Goal: Task Accomplishment & Management: Use online tool/utility

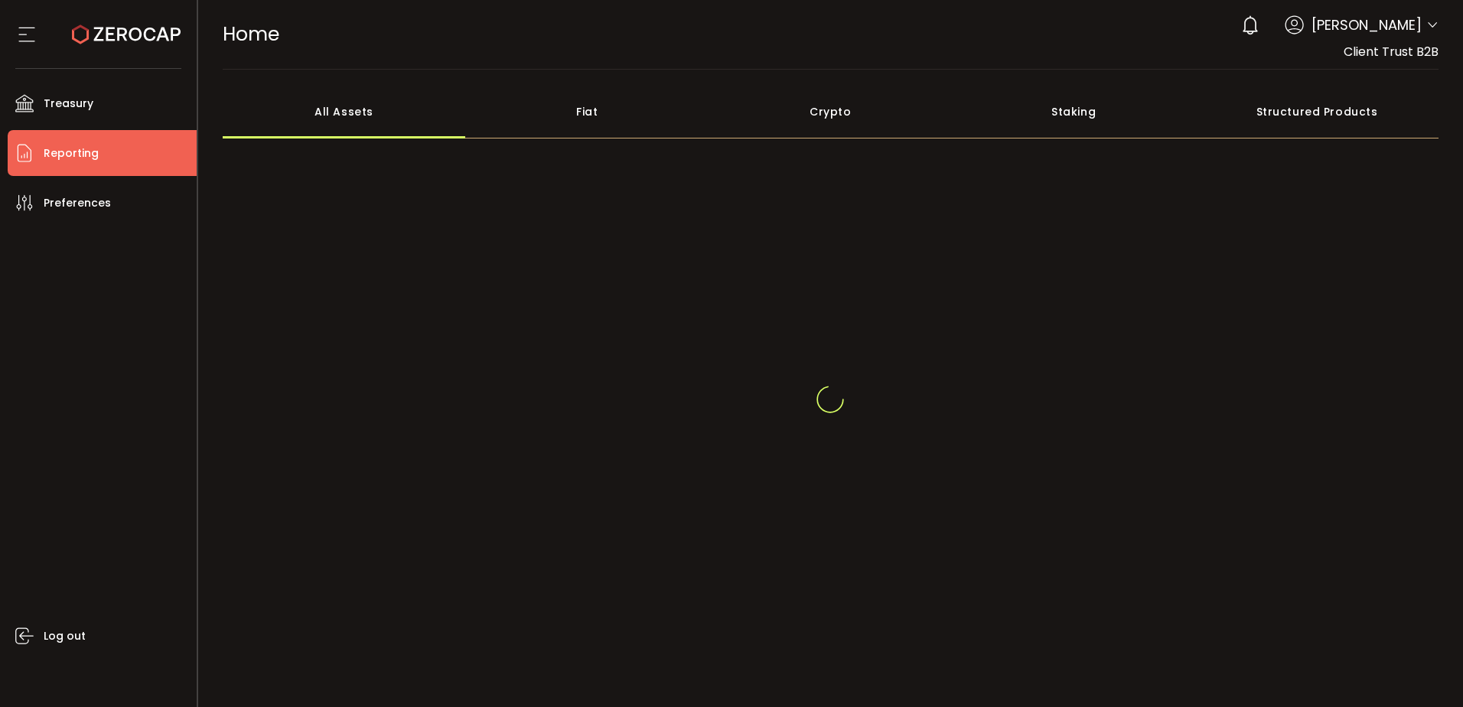
click at [189, 144] on li "Reporting" at bounding box center [102, 153] width 189 height 46
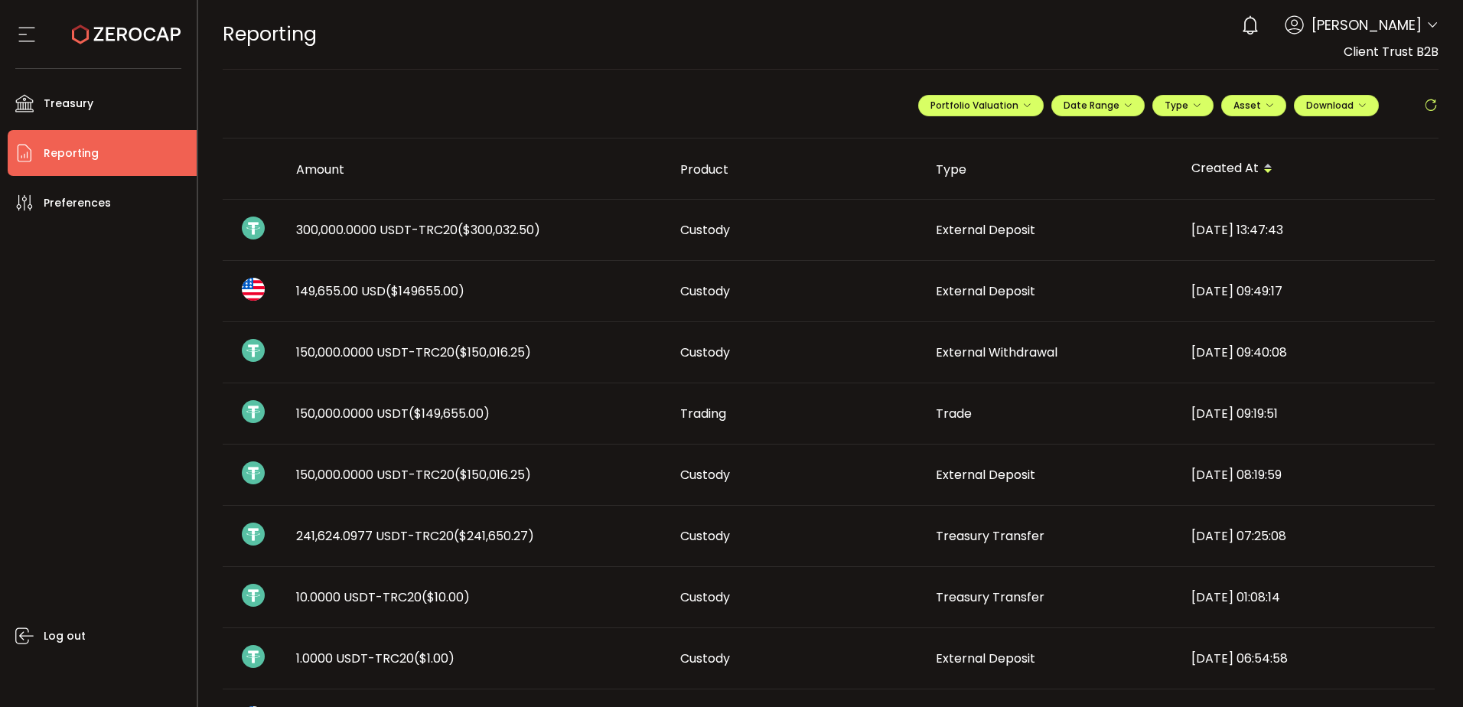
click at [531, 233] on span "($300,032.50)" at bounding box center [498, 230] width 83 height 18
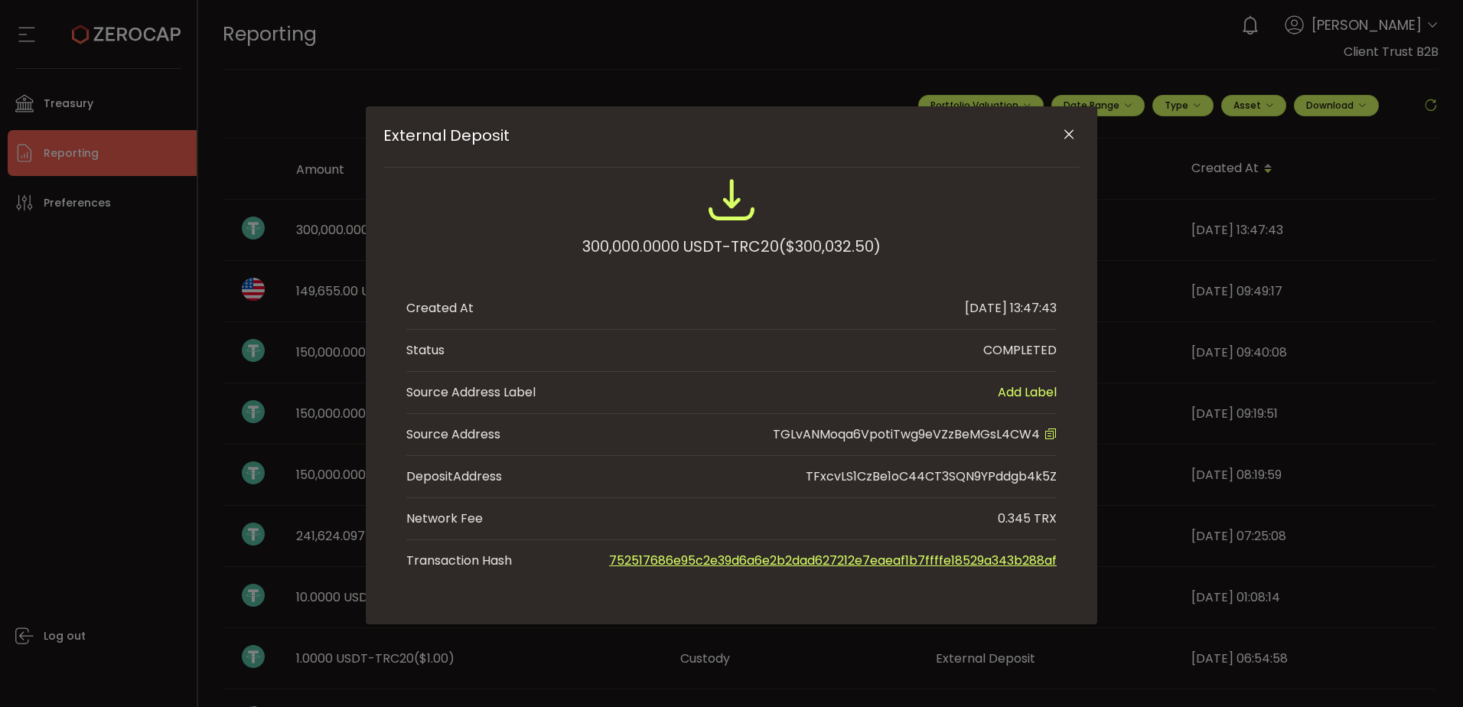
click at [897, 432] on span "TGLvANMoqa6VpotiTwg9eVZzBeMGsL4CW4" at bounding box center [906, 434] width 267 height 18
copy span "TGLvANMoqa6VpotiTwg9eVZzBeMGsL4CW4"
click at [897, 432] on span "TGLvANMoqa6VpotiTwg9eVZzBeMGsL4CW4" at bounding box center [906, 434] width 267 height 18
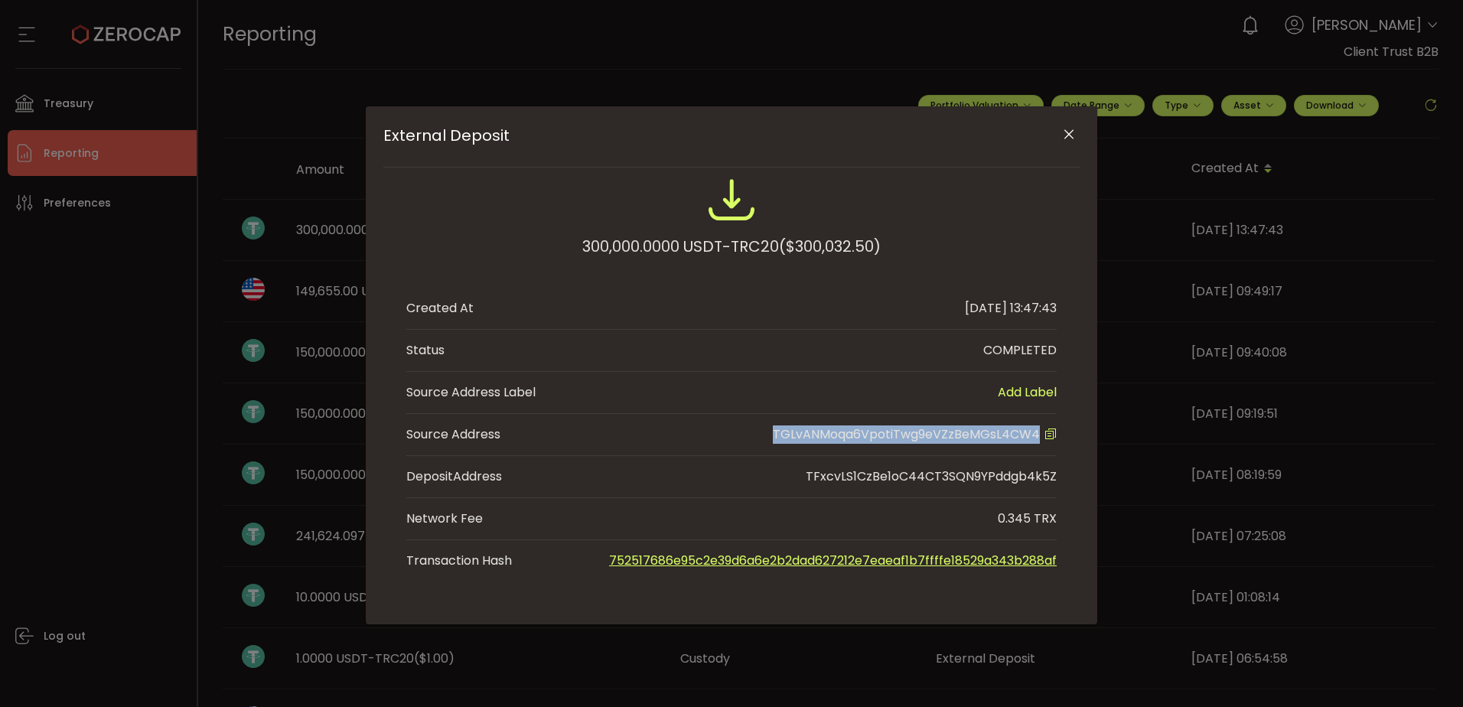
click at [1069, 132] on icon "Close" at bounding box center [1068, 134] width 15 height 15
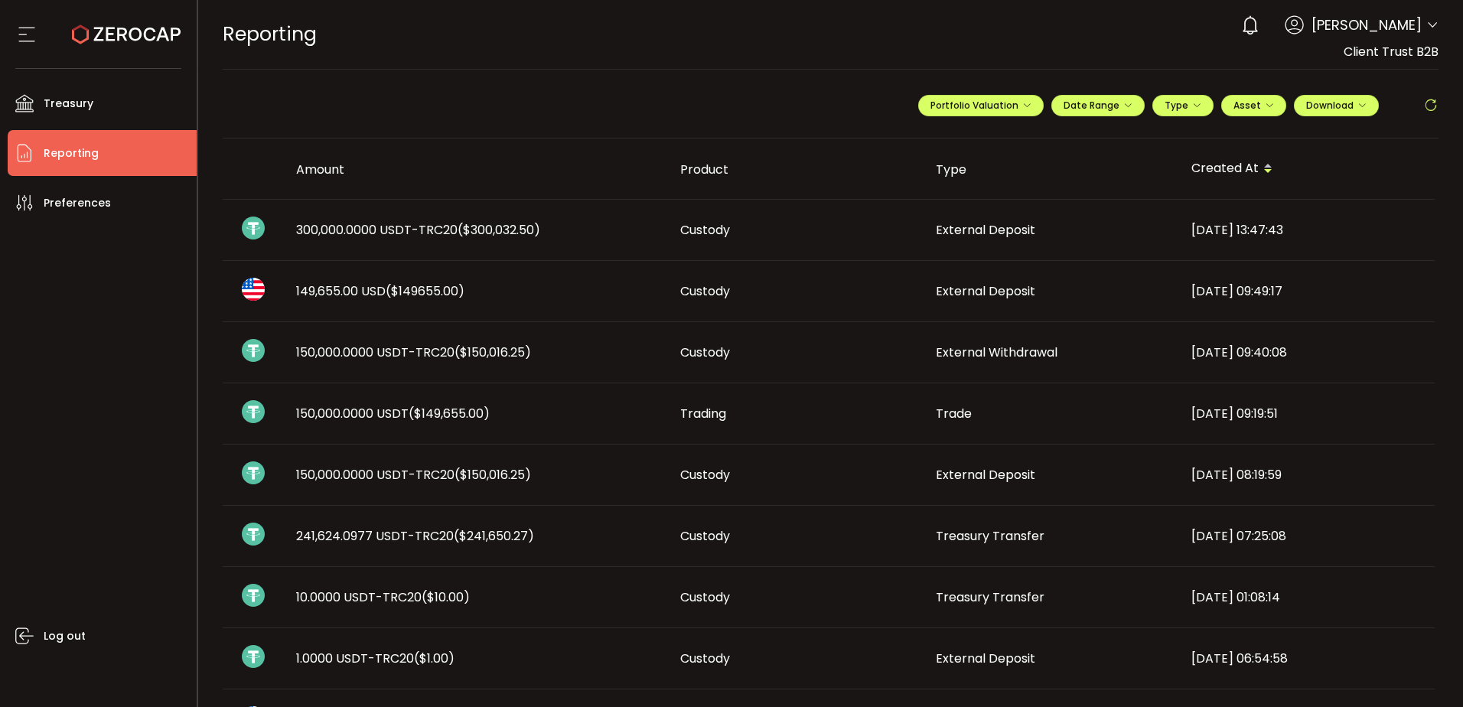
click at [83, 291] on div "Log out" at bounding box center [102, 461] width 189 height 470
click at [129, 329] on div "Log out" at bounding box center [102, 461] width 189 height 470
click at [304, 294] on span "149,655.00 USD ($149655.00)" at bounding box center [380, 291] width 168 height 18
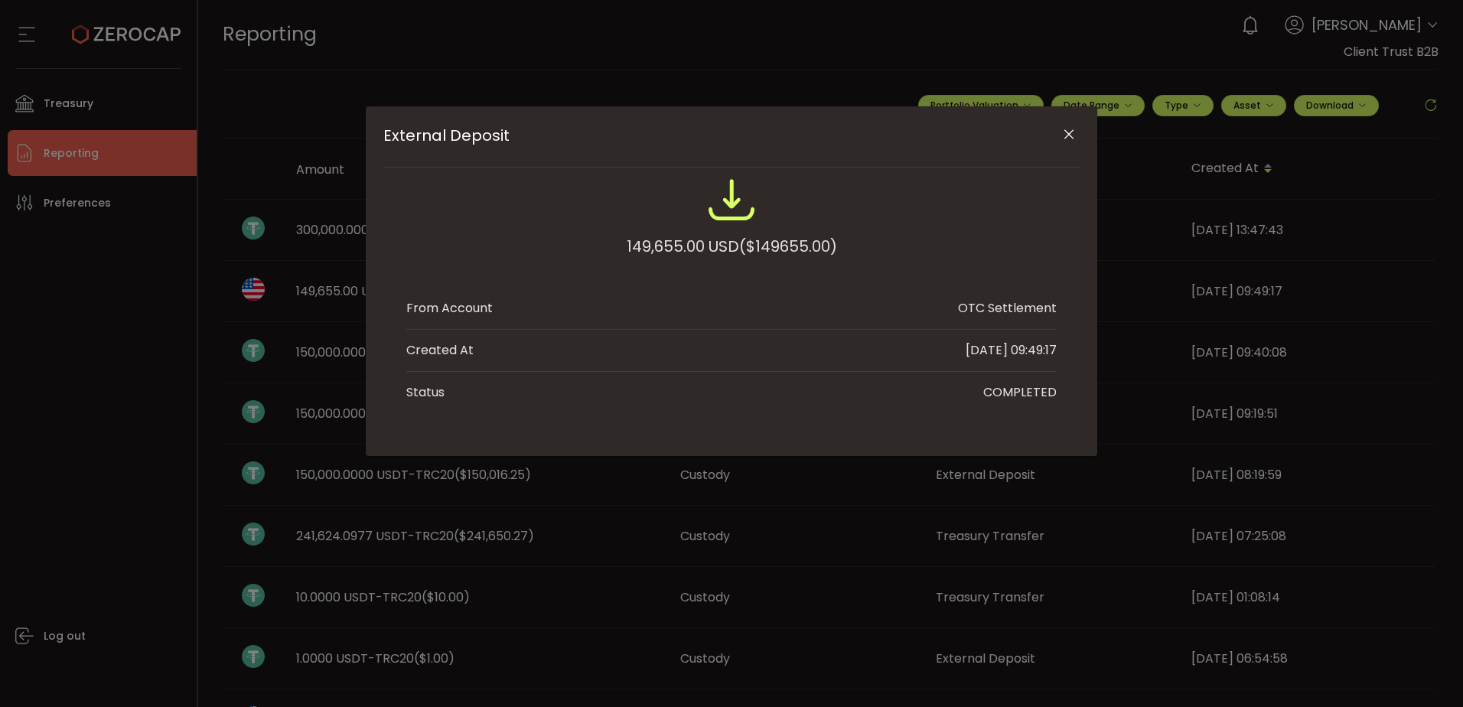
click at [1076, 132] on button "Close" at bounding box center [1068, 135] width 27 height 27
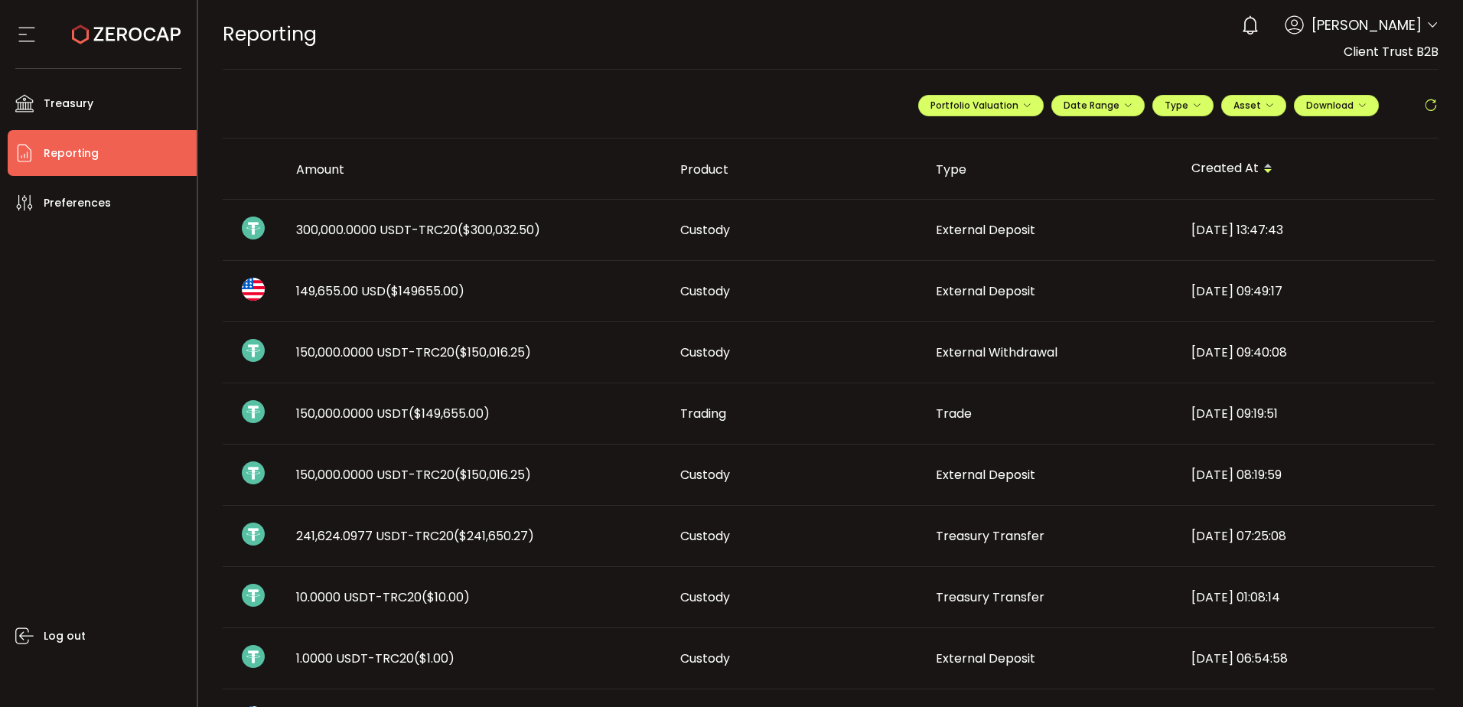
click at [897, 415] on div "Trading" at bounding box center [795, 414] width 255 height 18
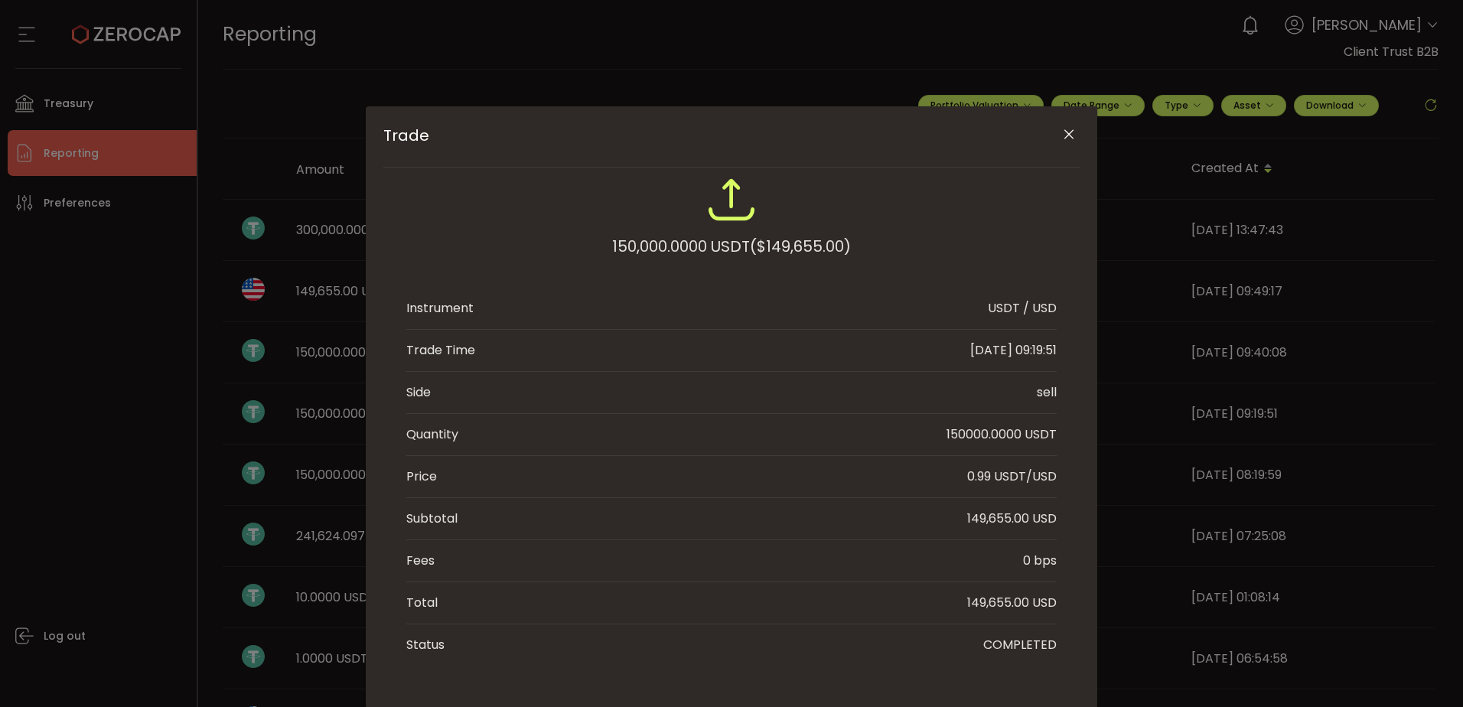
click at [996, 603] on div "149,655.00 USD" at bounding box center [1011, 603] width 89 height 18
copy div "149,655.00"
click at [74, 353] on div "Trade 150,000.0000 USDT ($149,655.00) Instrument USDT / USD Trade Time [DATE] 0…" at bounding box center [731, 353] width 1463 height 707
click at [50, 99] on div "Trade 150,000.0000 USDT ($149,655.00) Instrument USDT / USD Trade Time [DATE] 0…" at bounding box center [731, 353] width 1463 height 707
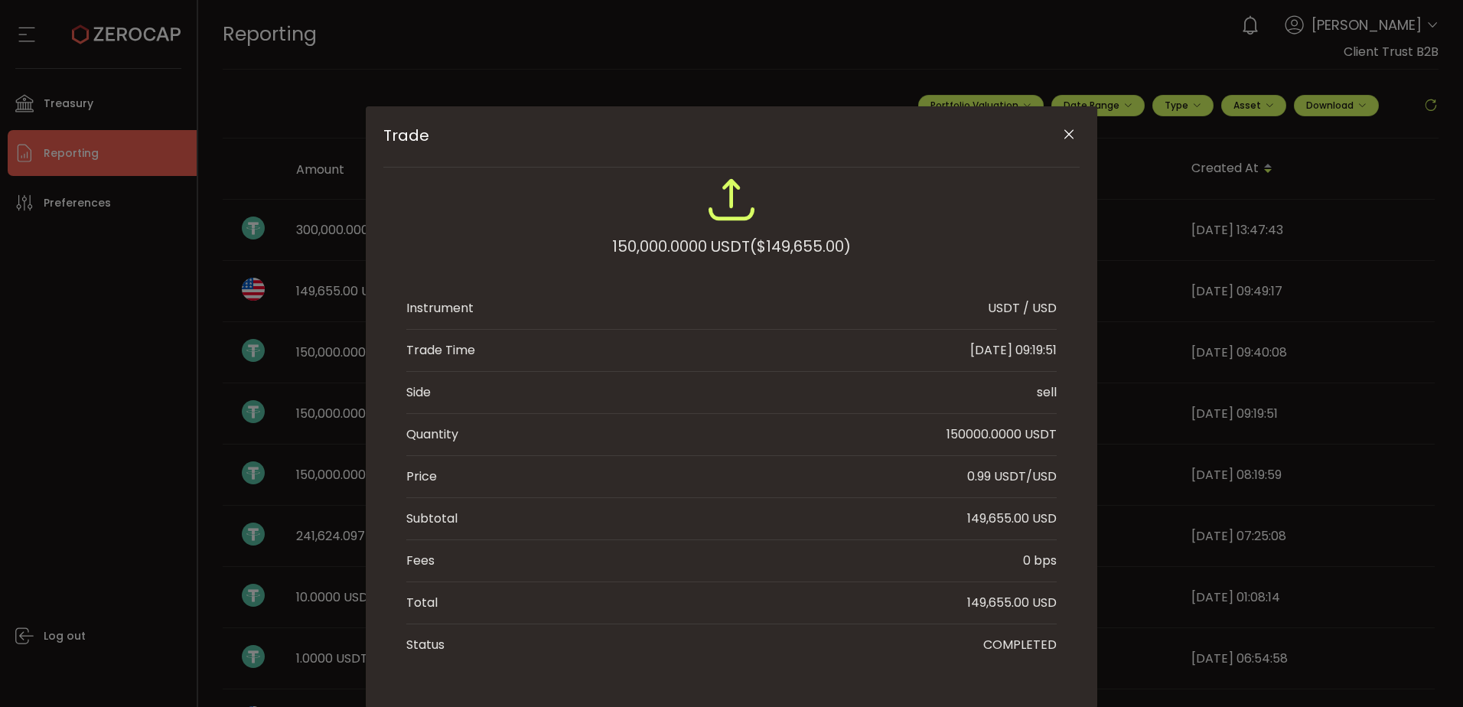
click at [1067, 132] on icon "Close" at bounding box center [1068, 134] width 15 height 15
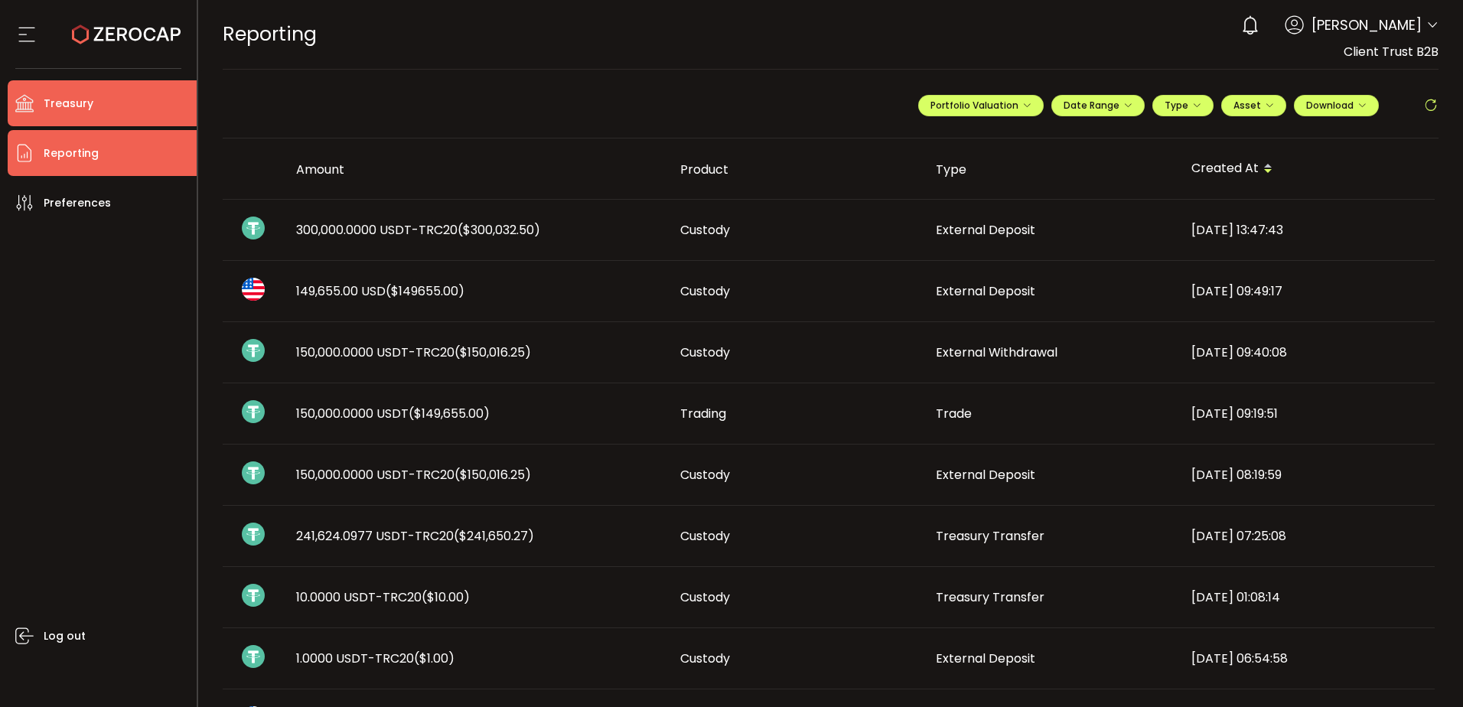
click at [113, 109] on li "Treasury" at bounding box center [102, 103] width 189 height 46
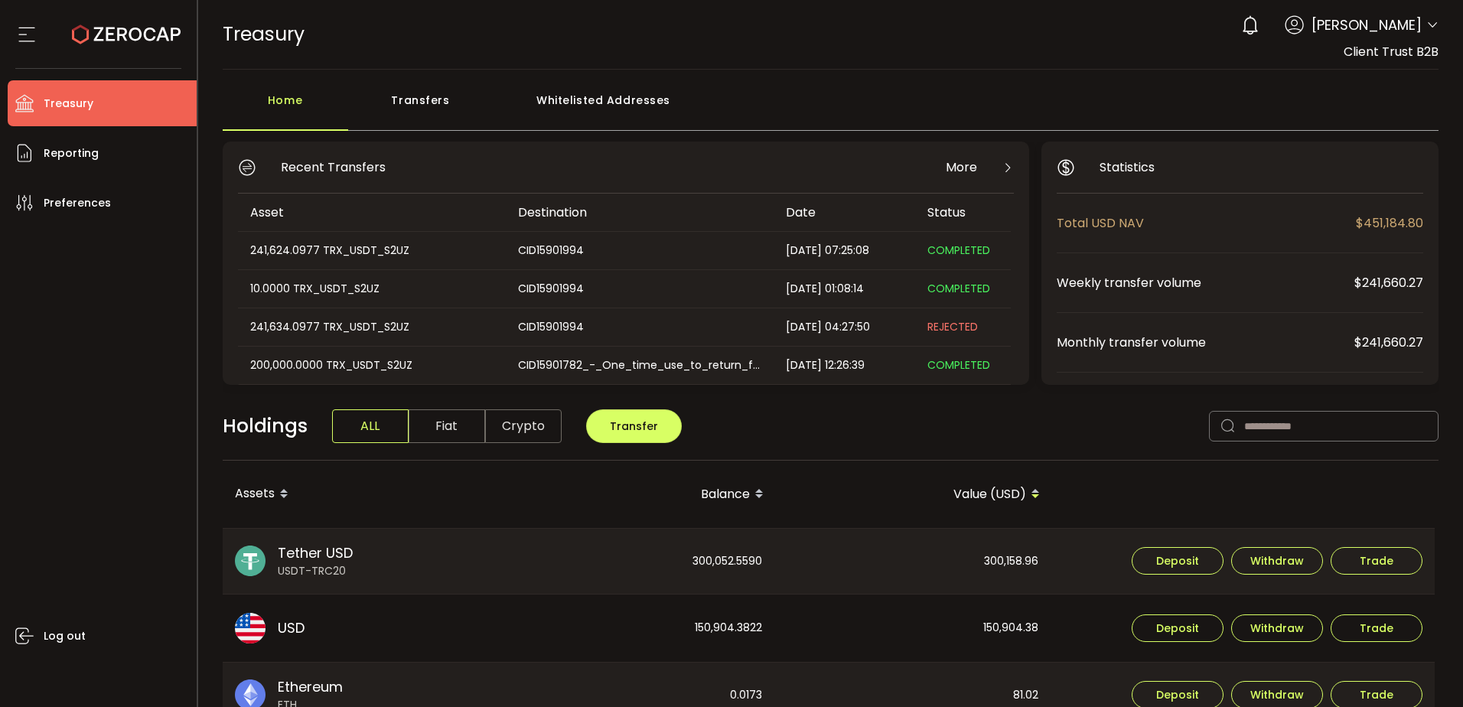
click at [542, 107] on div "Whitelisted Addresses" at bounding box center [603, 108] width 220 height 46
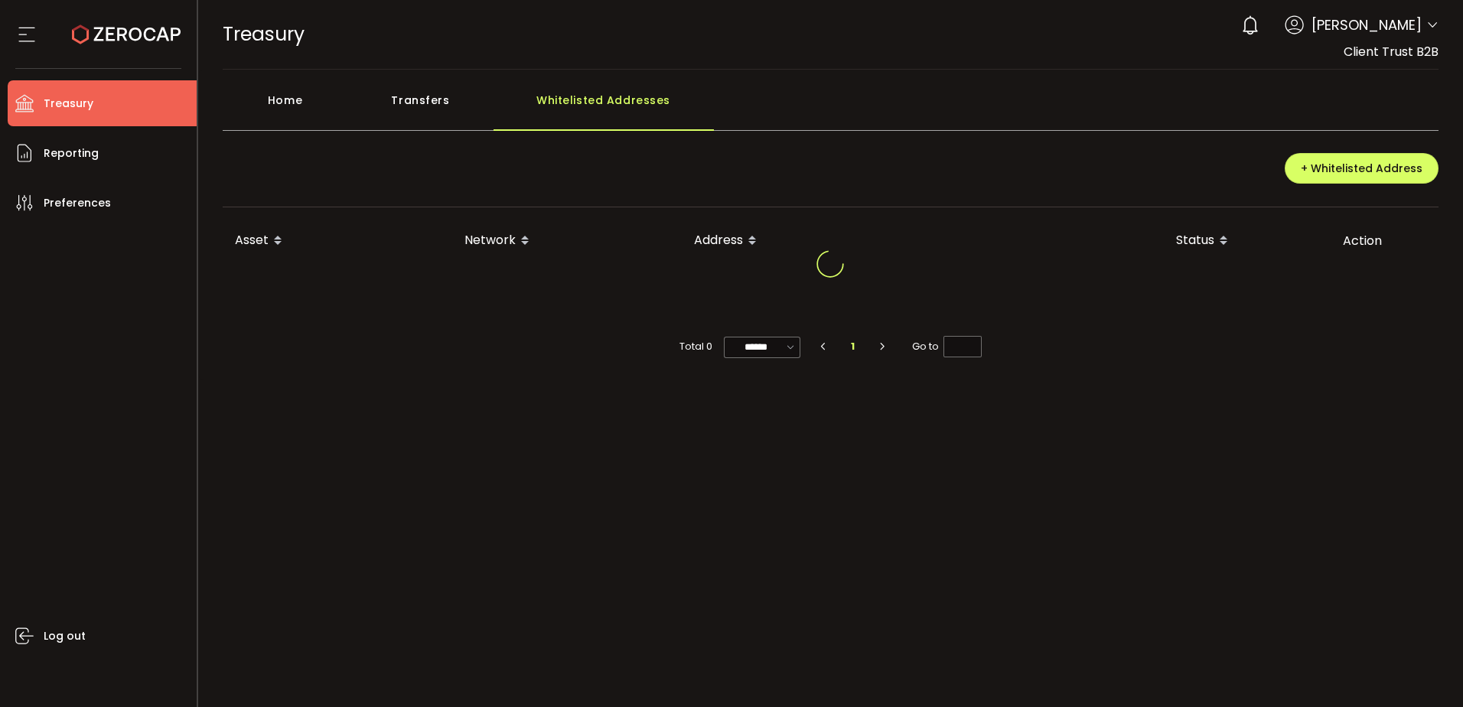
click at [408, 104] on div "Transfers" at bounding box center [420, 108] width 145 height 46
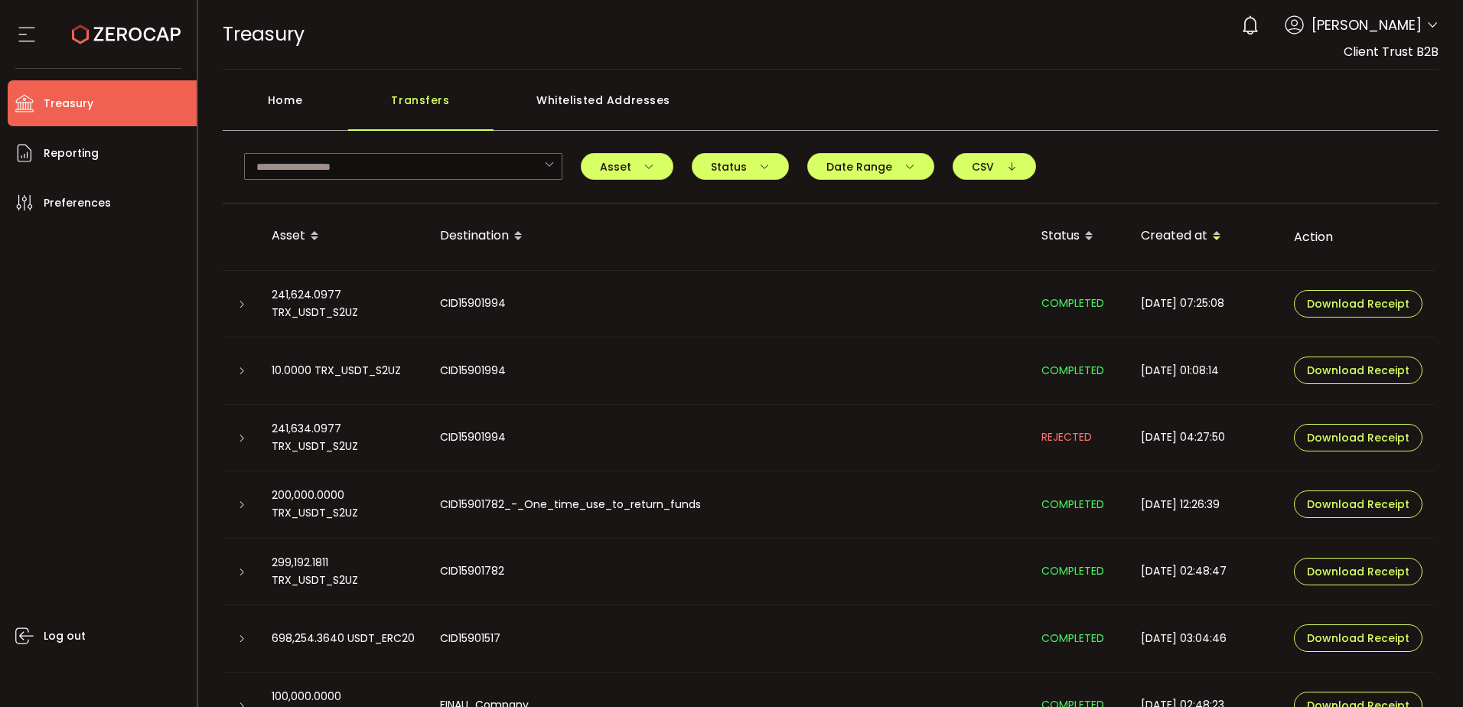
click at [556, 96] on div "Whitelisted Addresses" at bounding box center [603, 108] width 220 height 46
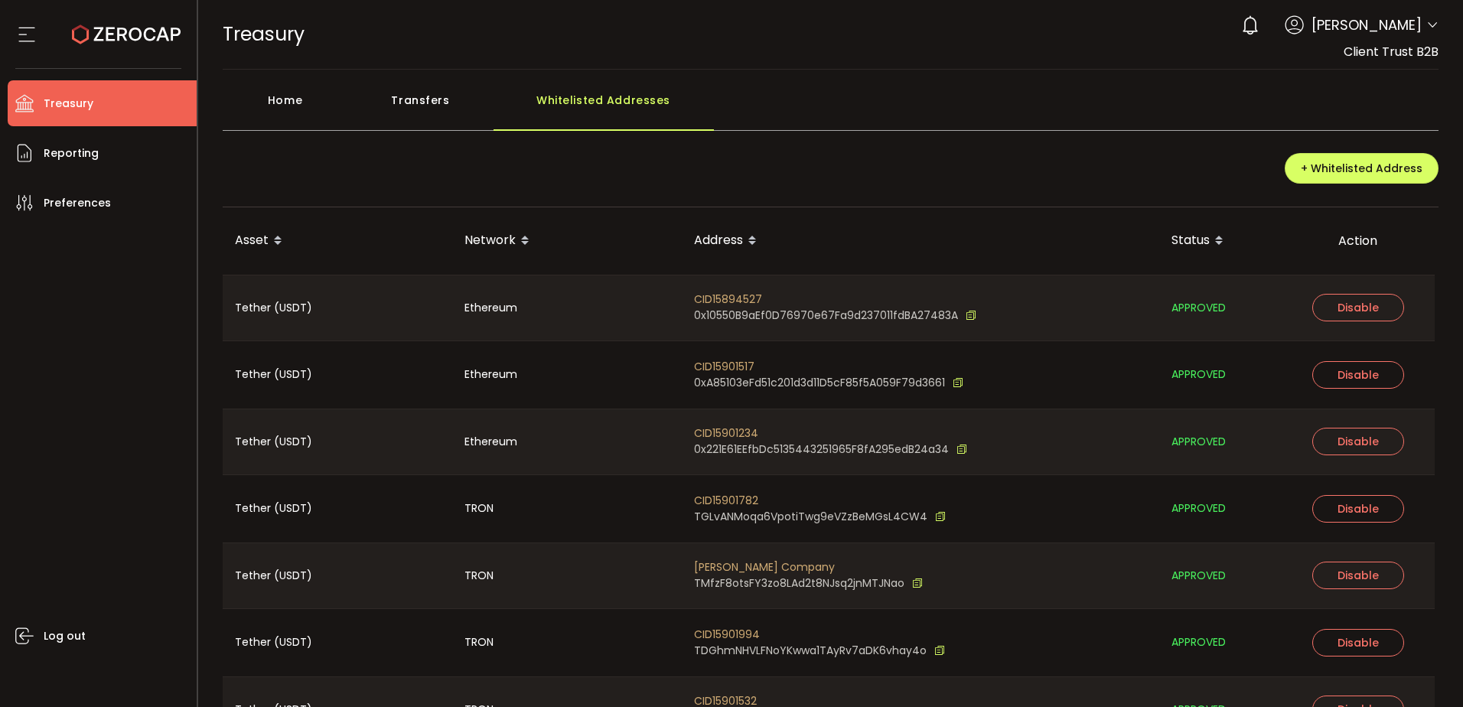
click at [419, 96] on div "Transfers" at bounding box center [420, 108] width 145 height 46
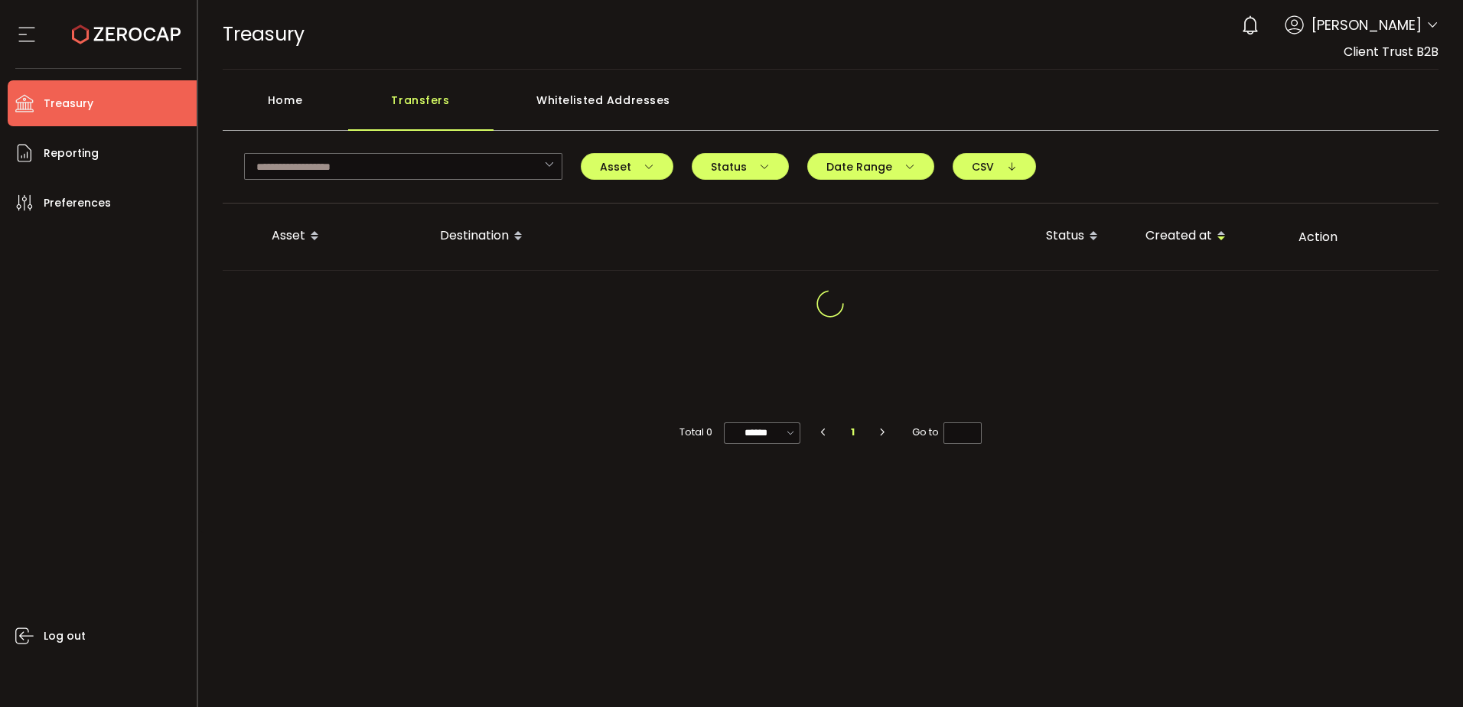
click at [226, 101] on div "Home" at bounding box center [285, 108] width 125 height 46
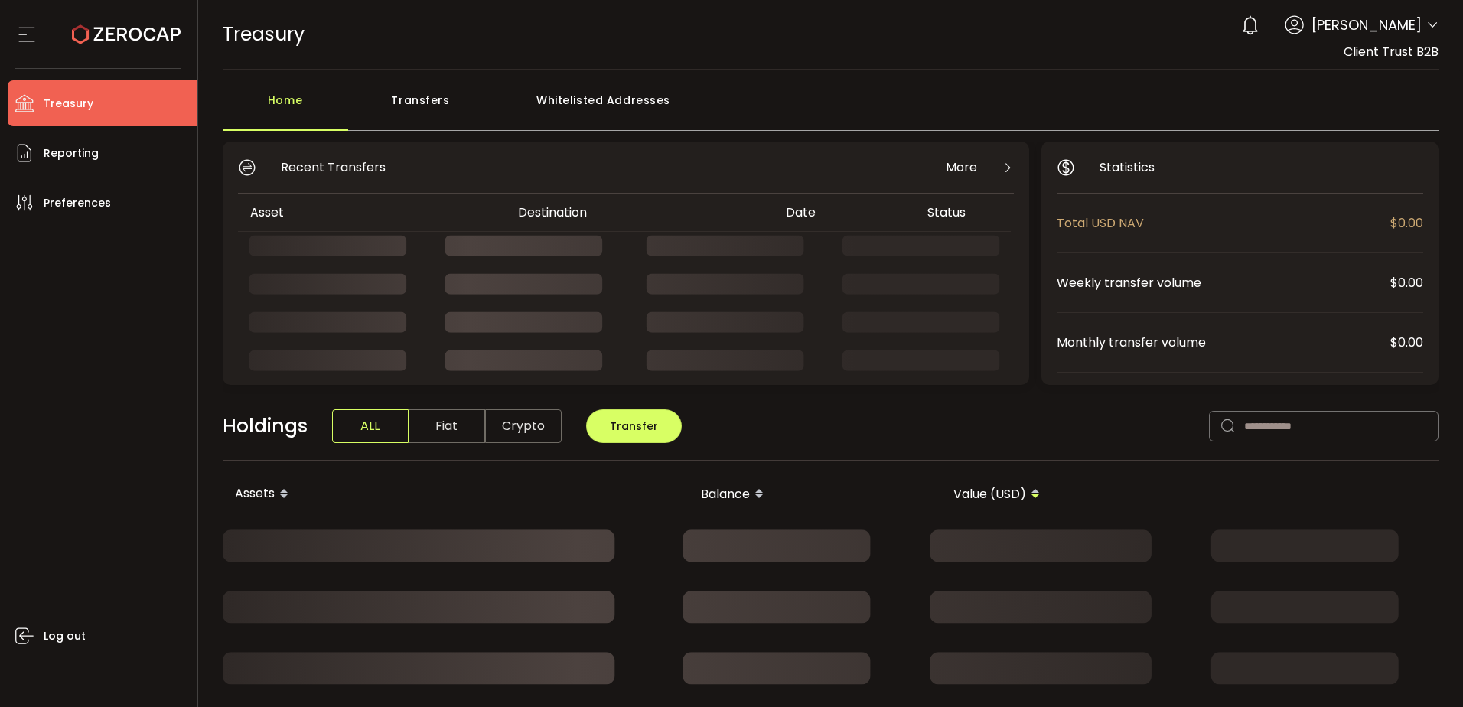
click at [103, 122] on li "Treasury" at bounding box center [102, 103] width 189 height 46
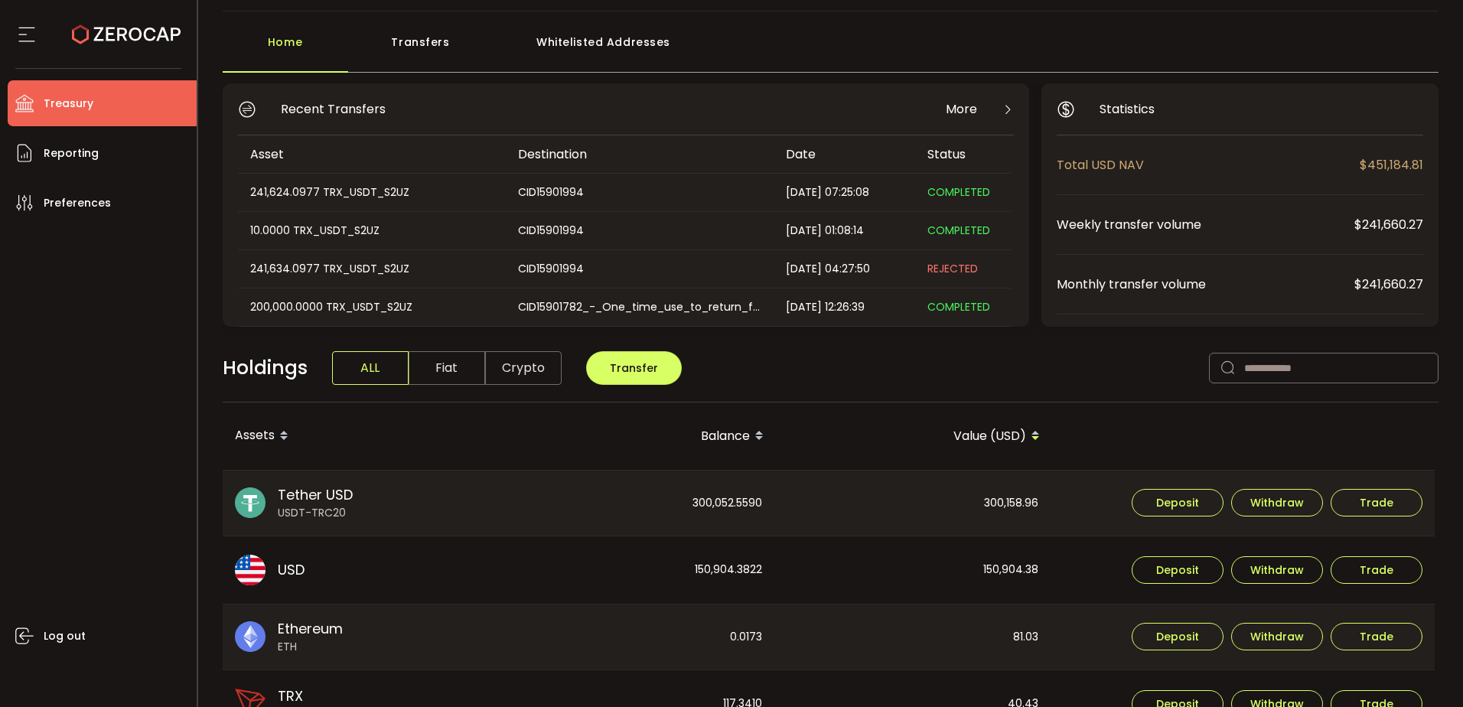
scroll to position [153, 0]
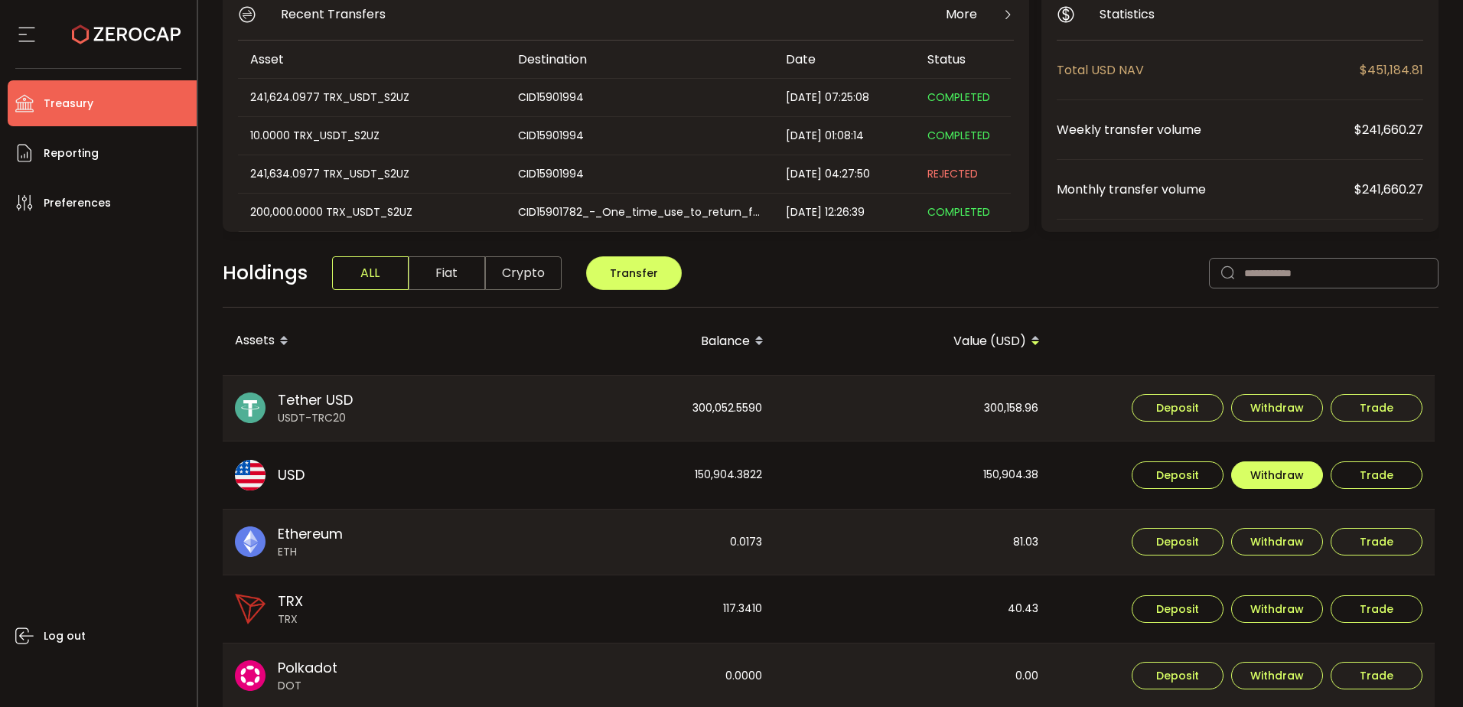
click at [1252, 478] on span "Withdraw" at bounding box center [1277, 475] width 54 height 11
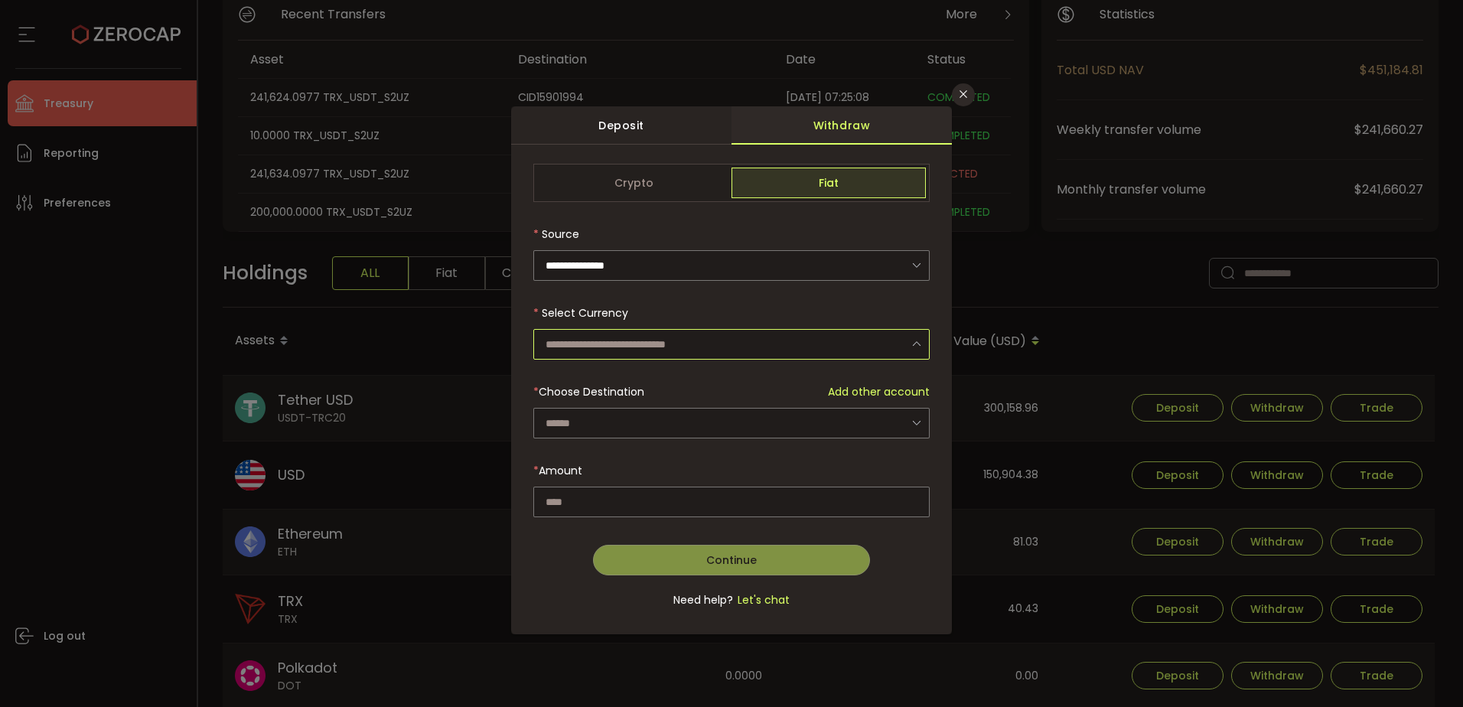
click at [651, 329] on input "dialog" at bounding box center [731, 344] width 396 height 31
click at [647, 364] on form "**********" at bounding box center [731, 394] width 396 height 461
click at [651, 379] on div "* Choose Destination Add other account" at bounding box center [731, 391] width 396 height 31
click at [657, 347] on input "dialog" at bounding box center [731, 344] width 396 height 31
click at [628, 383] on span "US Dollar (USD)" at bounding box center [588, 384] width 80 height 15
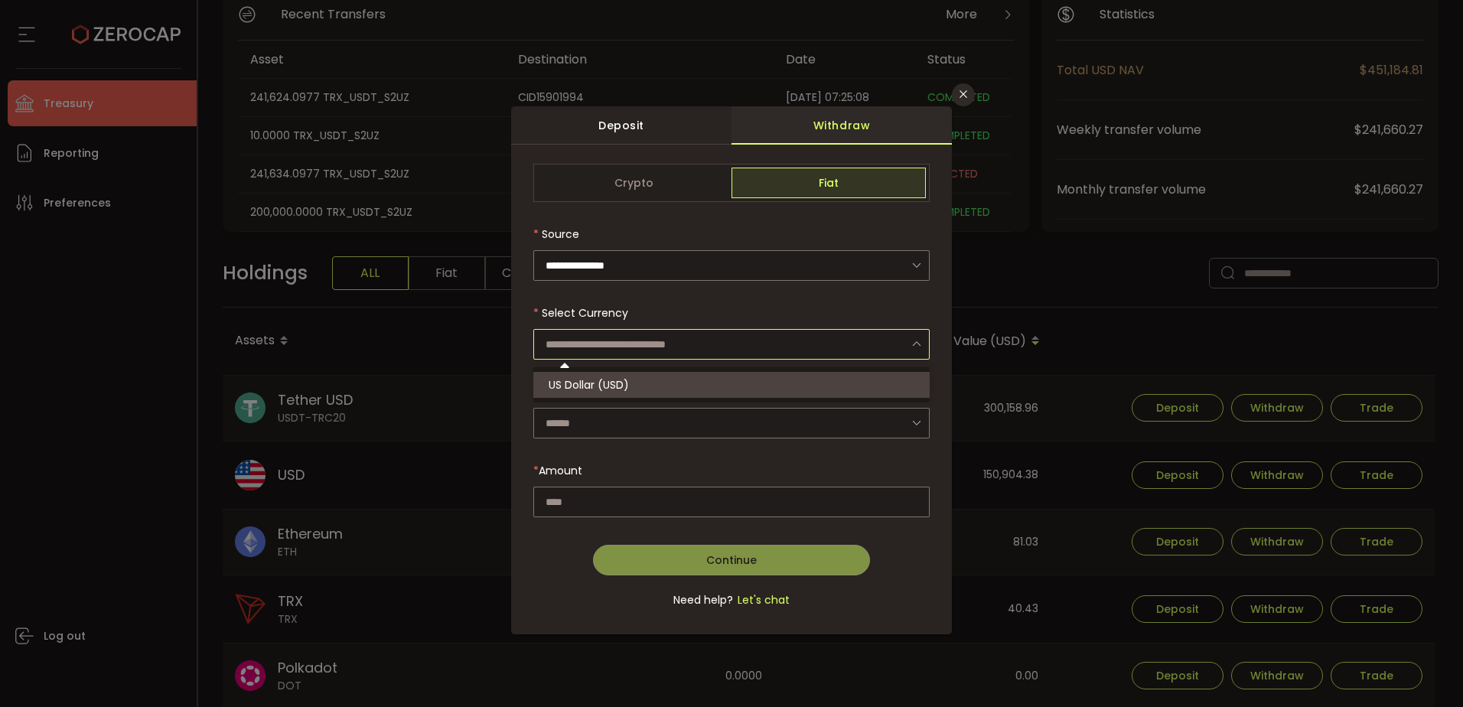
type input "**********"
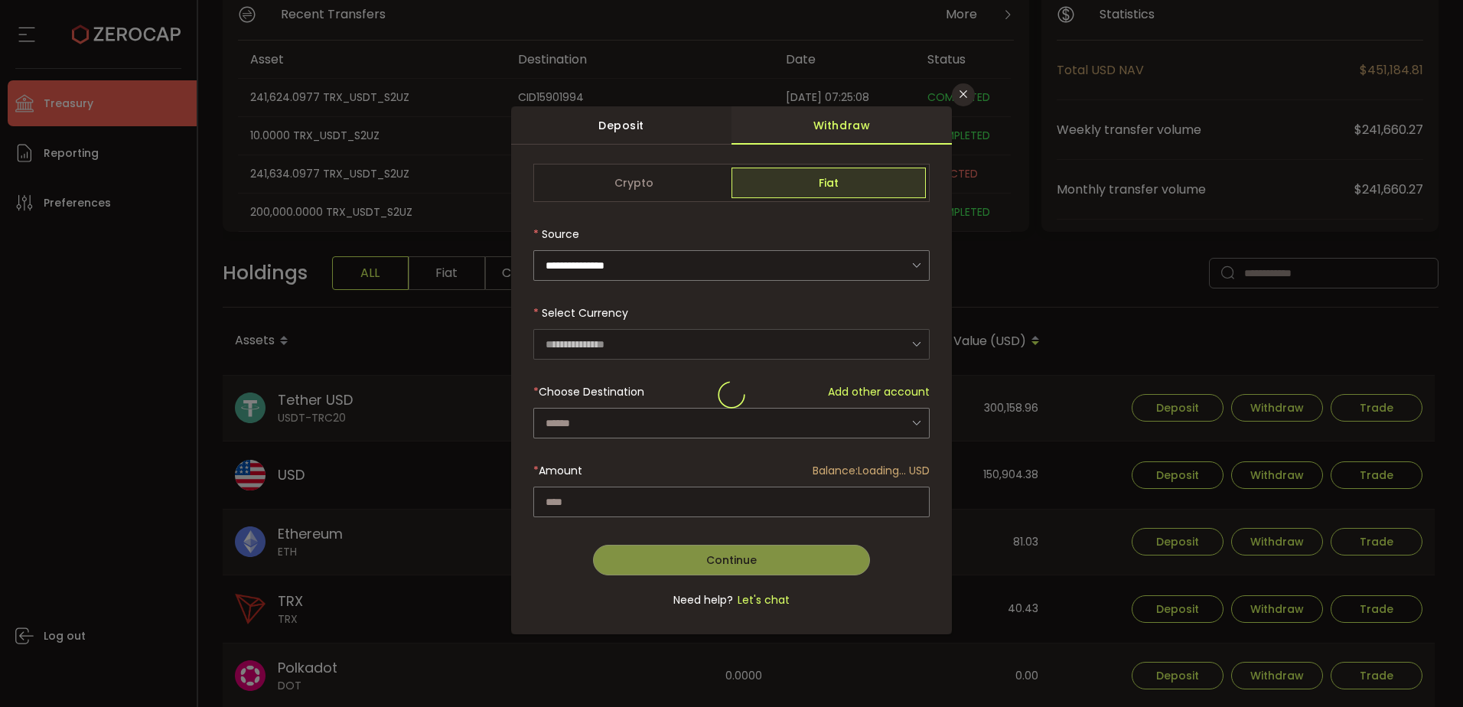
click at [620, 411] on div "dialog" at bounding box center [731, 397] width 396 height 37
click at [634, 421] on input "dialog" at bounding box center [731, 423] width 396 height 31
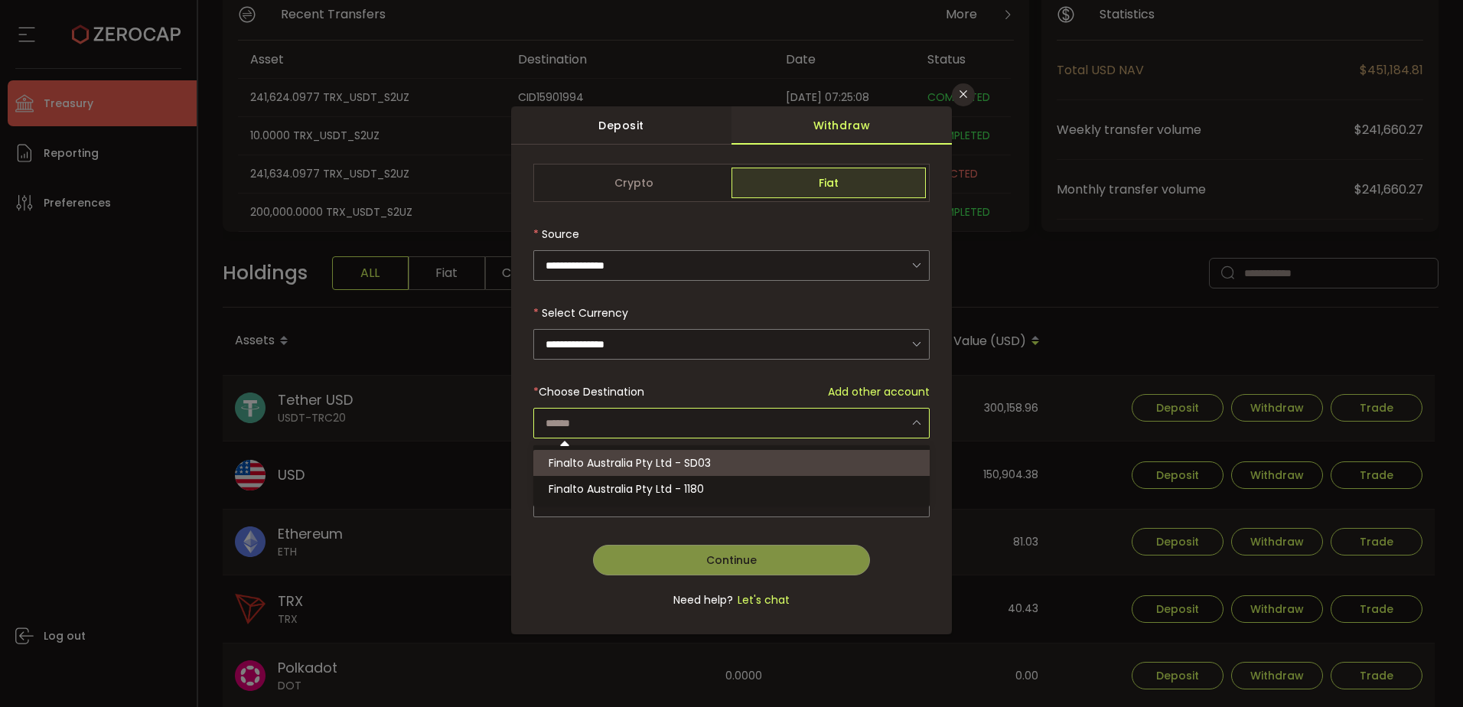
click at [632, 462] on span "Finalto Australia Pty Ltd - SD03" at bounding box center [629, 462] width 162 height 15
type input "**********"
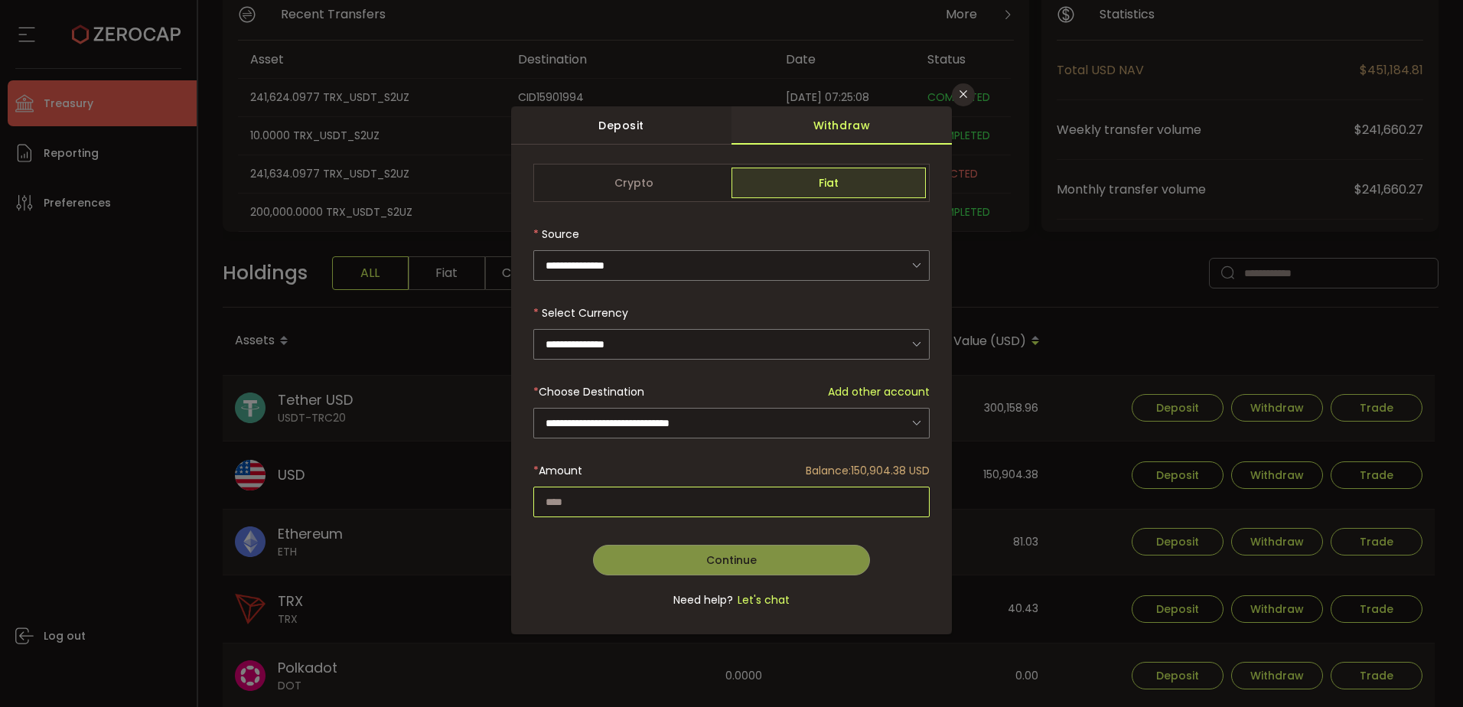
click at [635, 495] on input "dialog" at bounding box center [731, 502] width 396 height 31
paste input "*********"
type input "*********"
click at [743, 558] on span "Continue" at bounding box center [731, 559] width 50 height 15
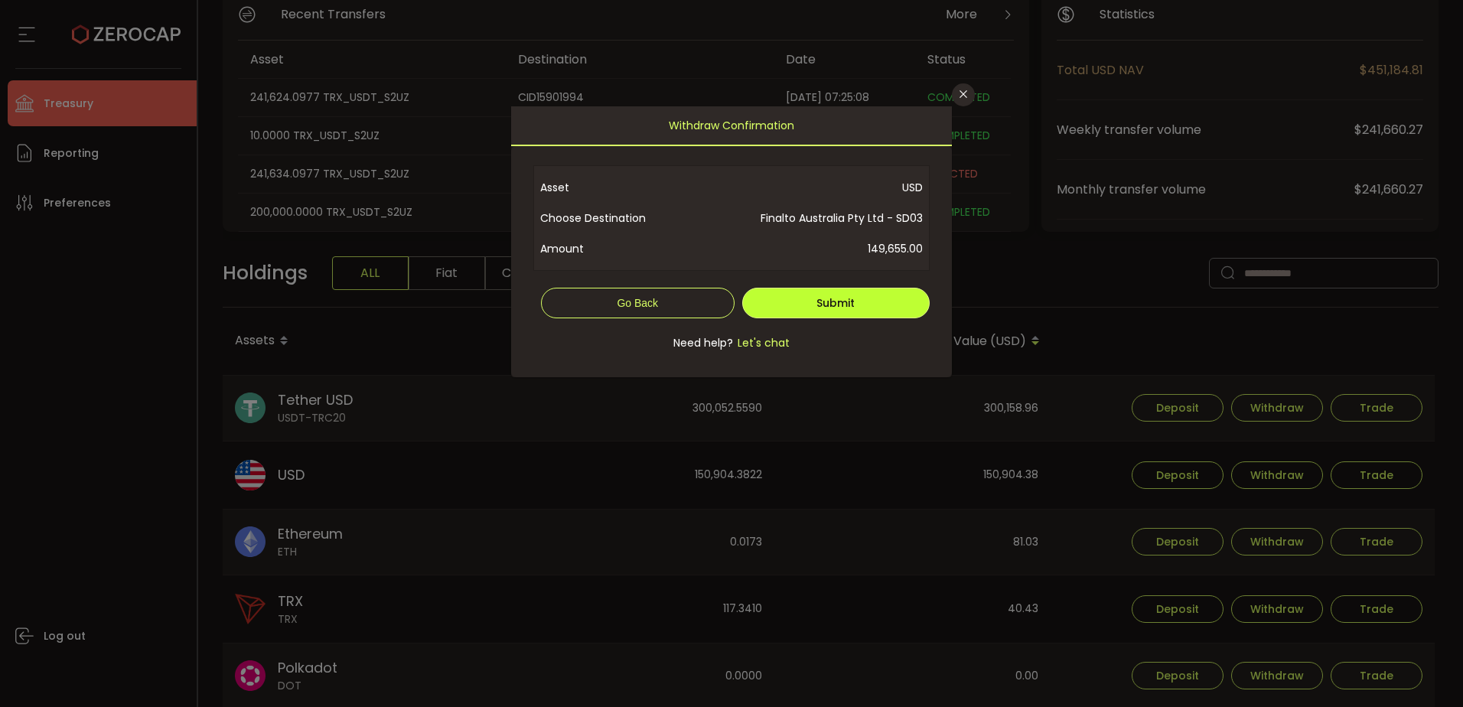
click at [851, 288] on button "Submit" at bounding box center [836, 303] width 188 height 31
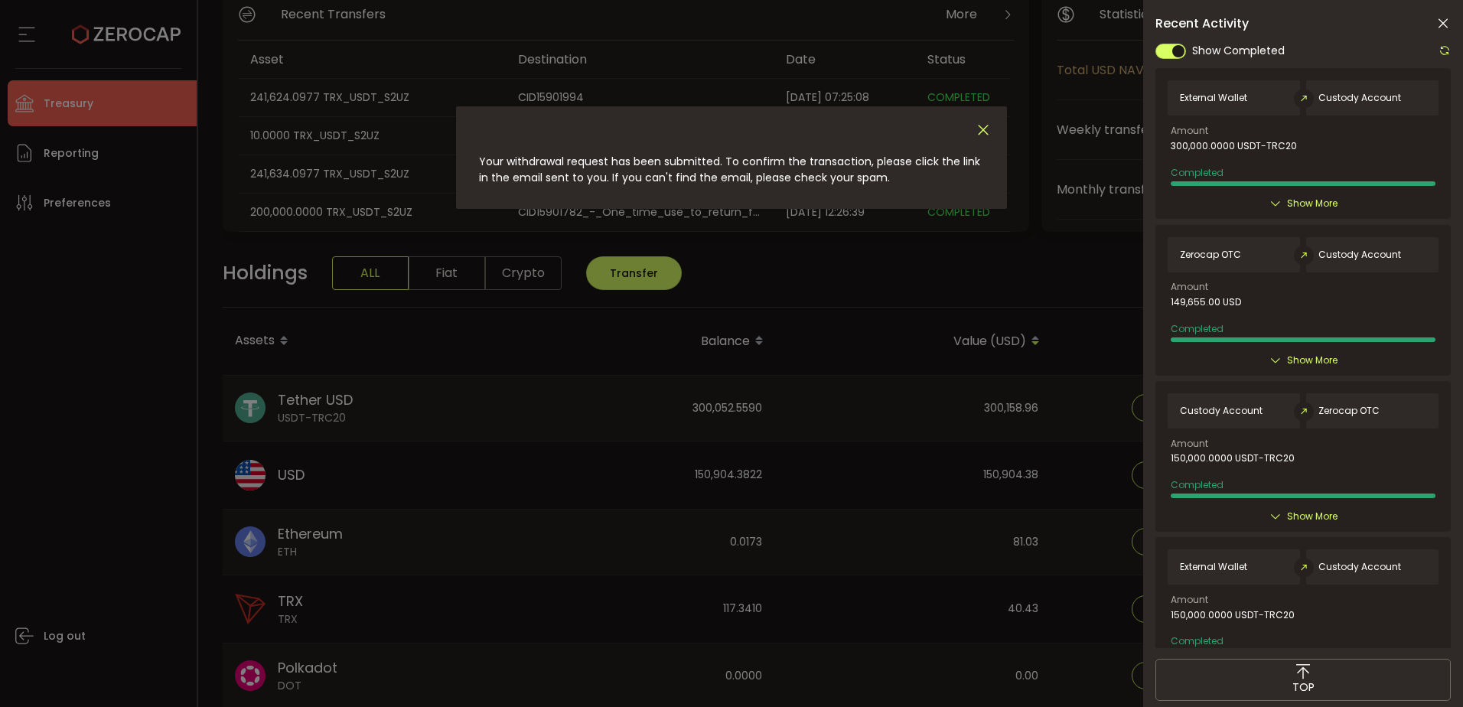
click at [989, 135] on icon "Close" at bounding box center [983, 130] width 17 height 17
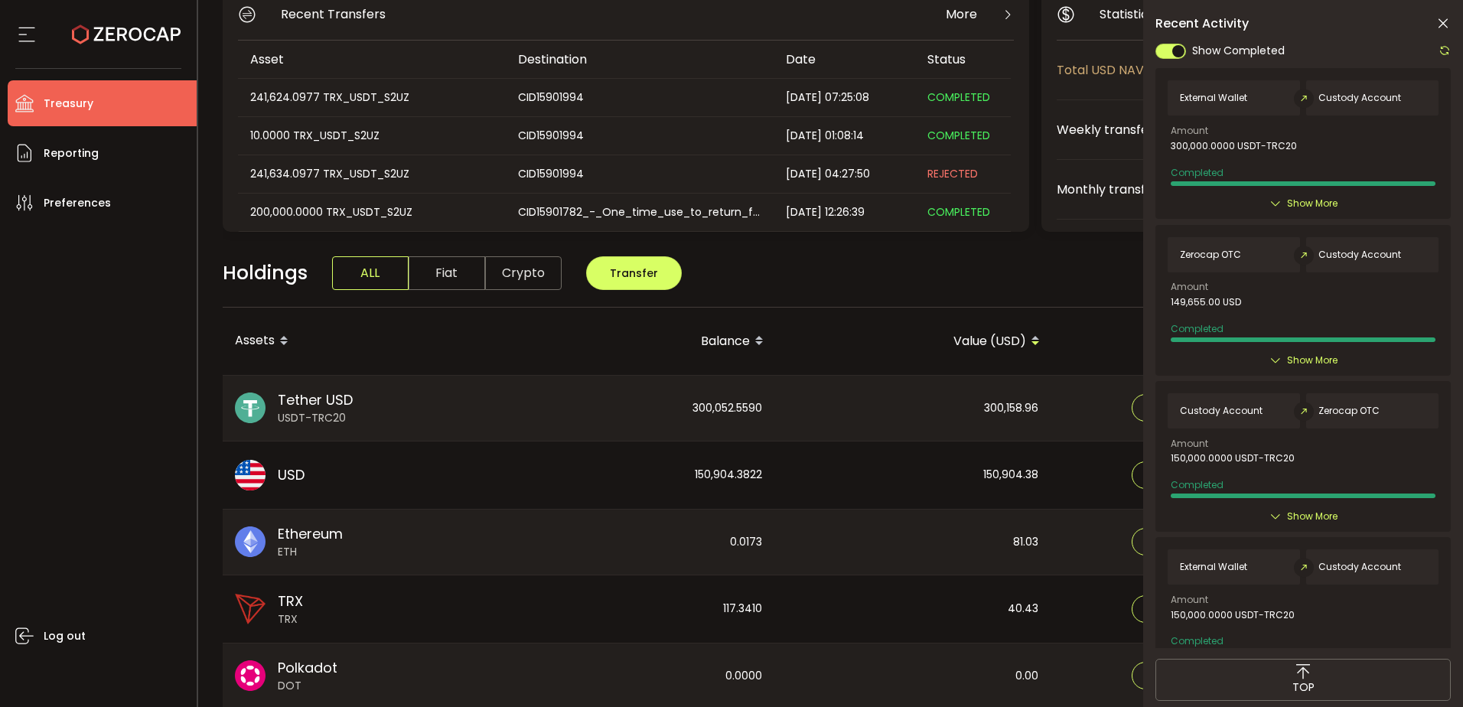
click at [1443, 22] on icon at bounding box center [1442, 23] width 15 height 15
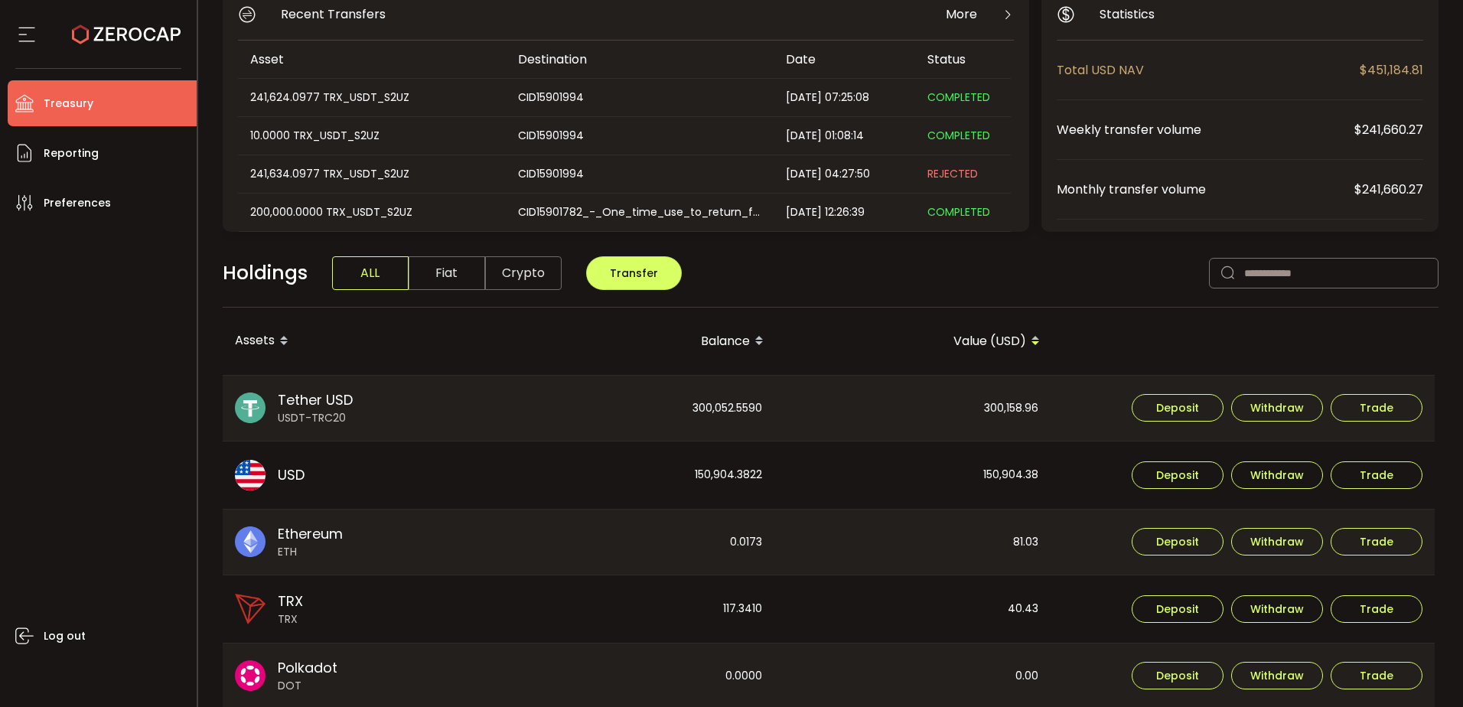
click at [104, 397] on div "Log out" at bounding box center [102, 461] width 189 height 470
click at [96, 447] on div "Log out" at bounding box center [102, 461] width 189 height 470
click at [67, 143] on span "Reporting" at bounding box center [71, 153] width 55 height 22
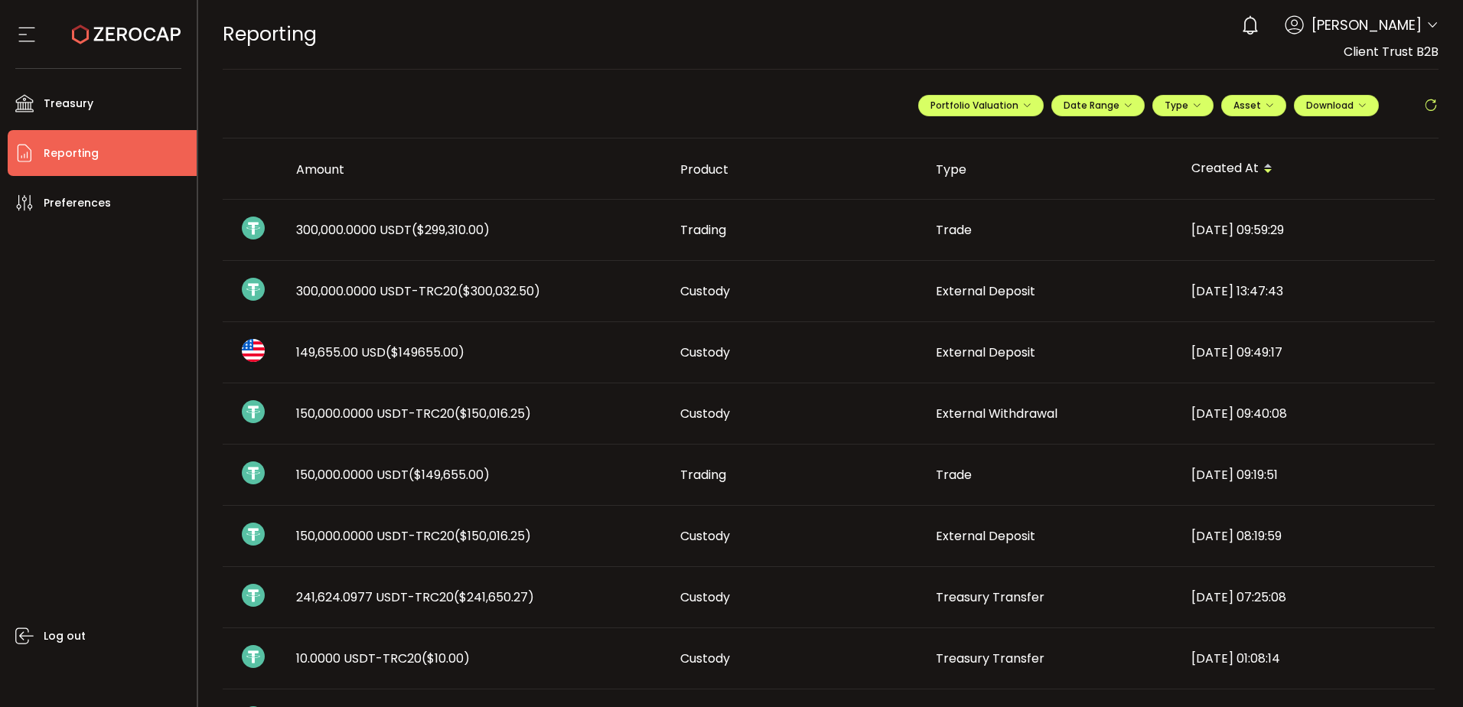
click at [476, 231] on span "($299,310.00)" at bounding box center [451, 230] width 78 height 18
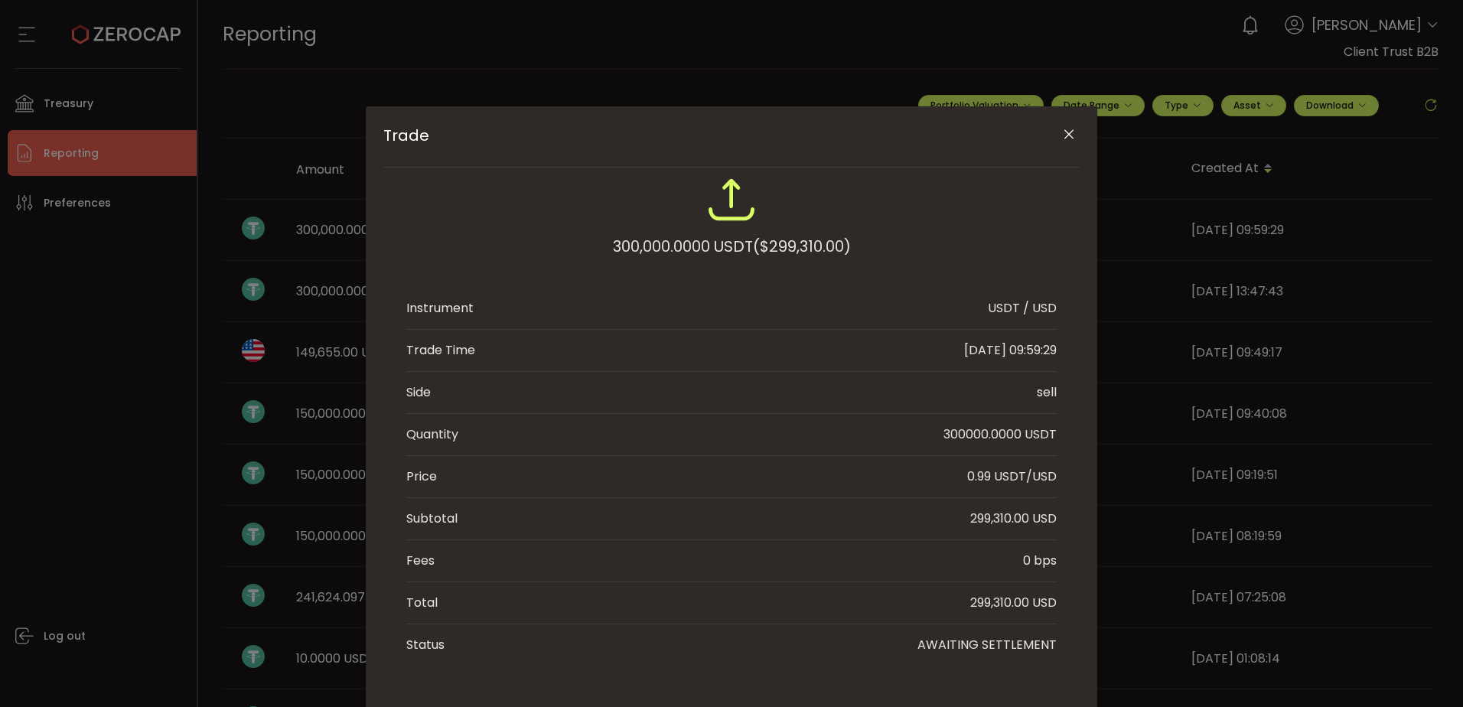
click at [1071, 134] on icon "Close" at bounding box center [1068, 134] width 15 height 15
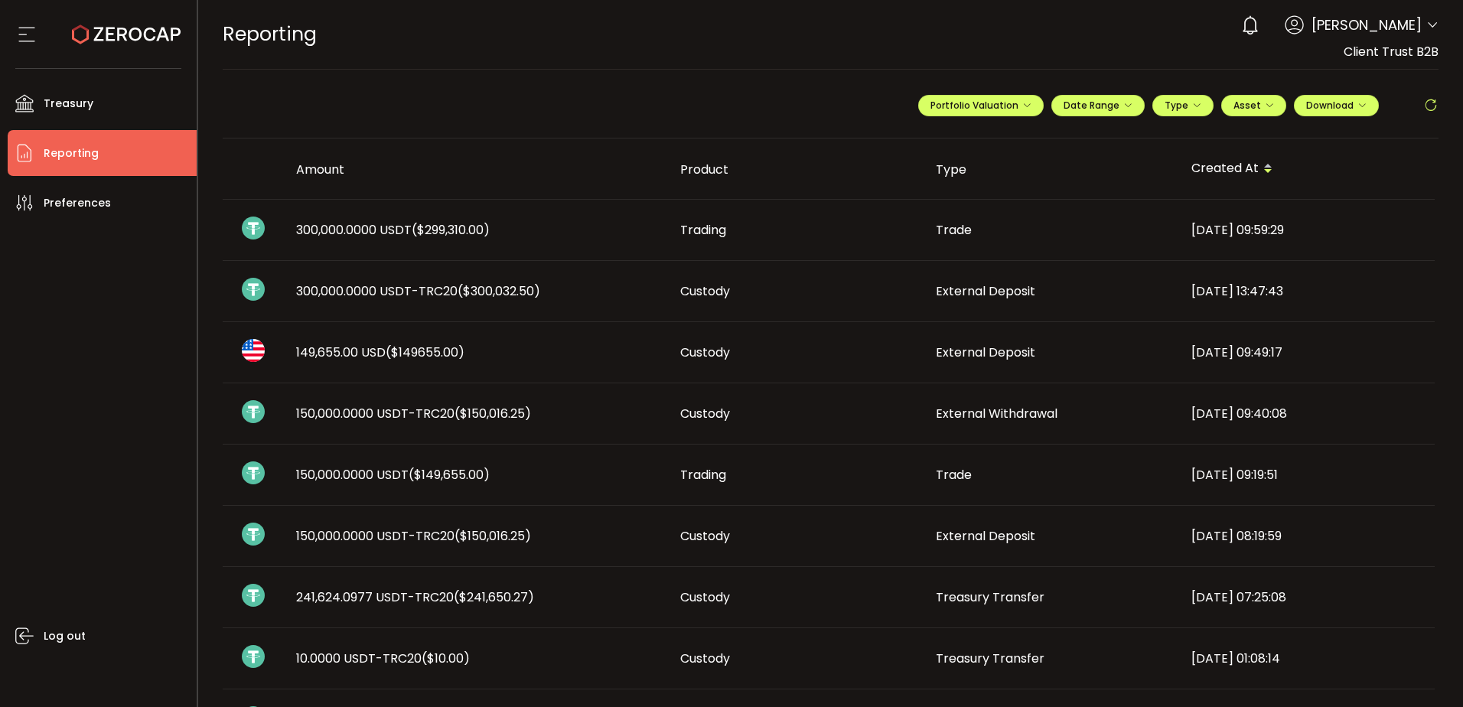
click at [577, 298] on div "300,000.0000 USDT-TRC20 ($300,032.50)" at bounding box center [476, 291] width 384 height 18
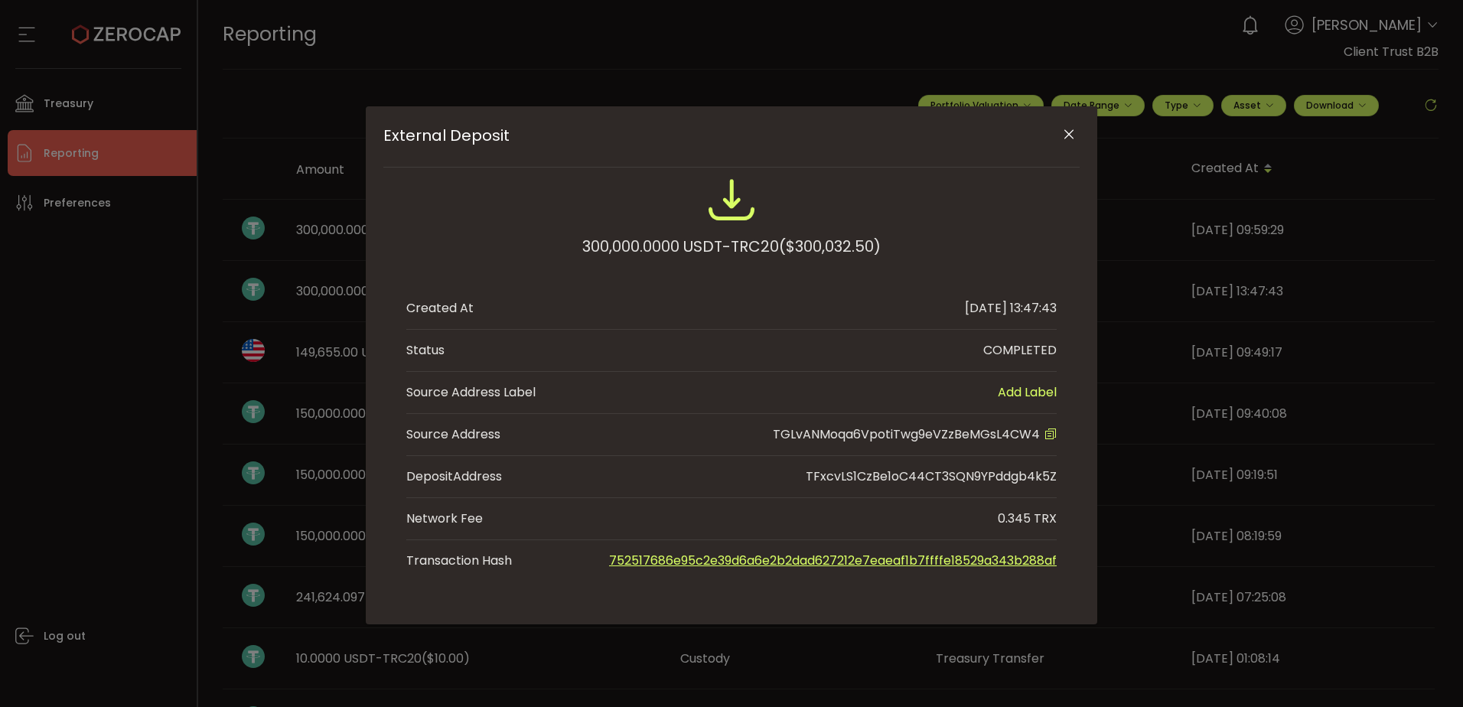
click at [1071, 137] on icon "Close" at bounding box center [1068, 134] width 15 height 15
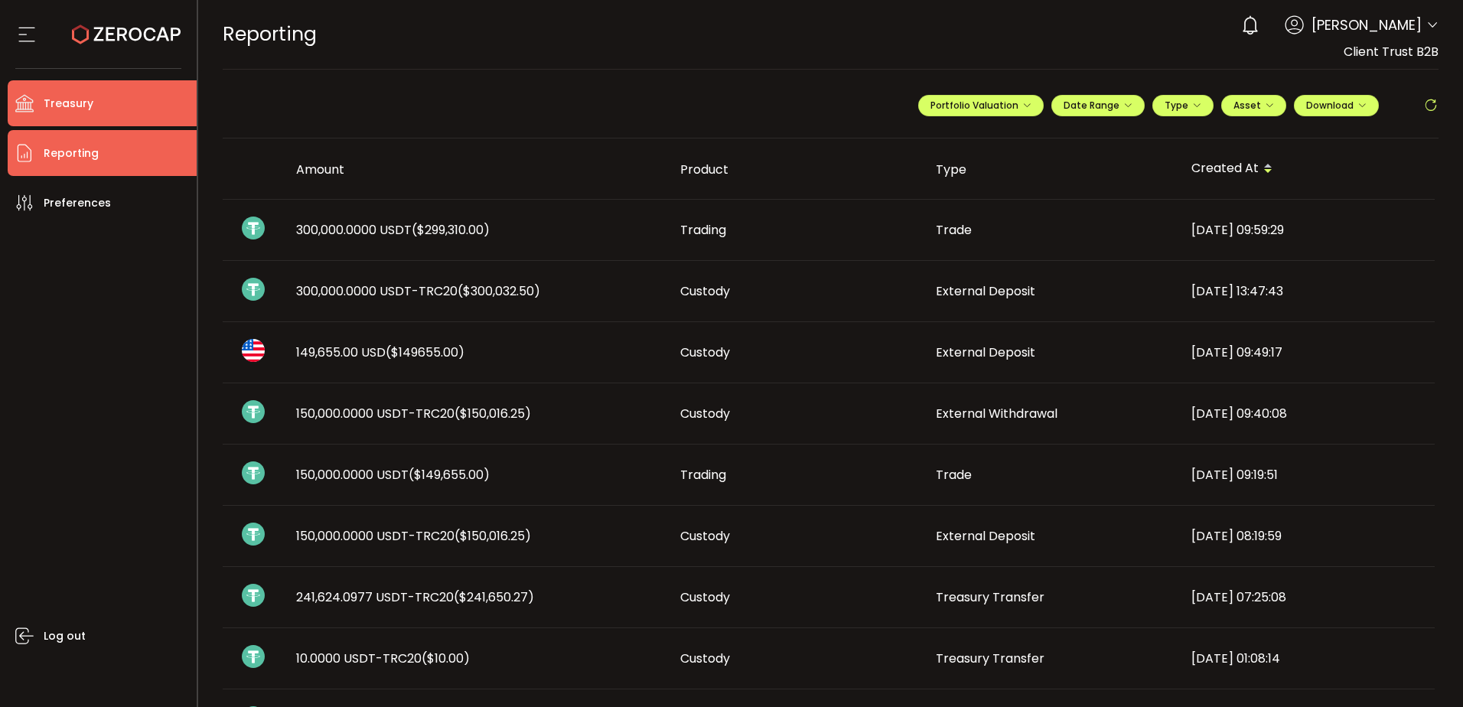
click at [148, 102] on li "Treasury" at bounding box center [102, 103] width 189 height 46
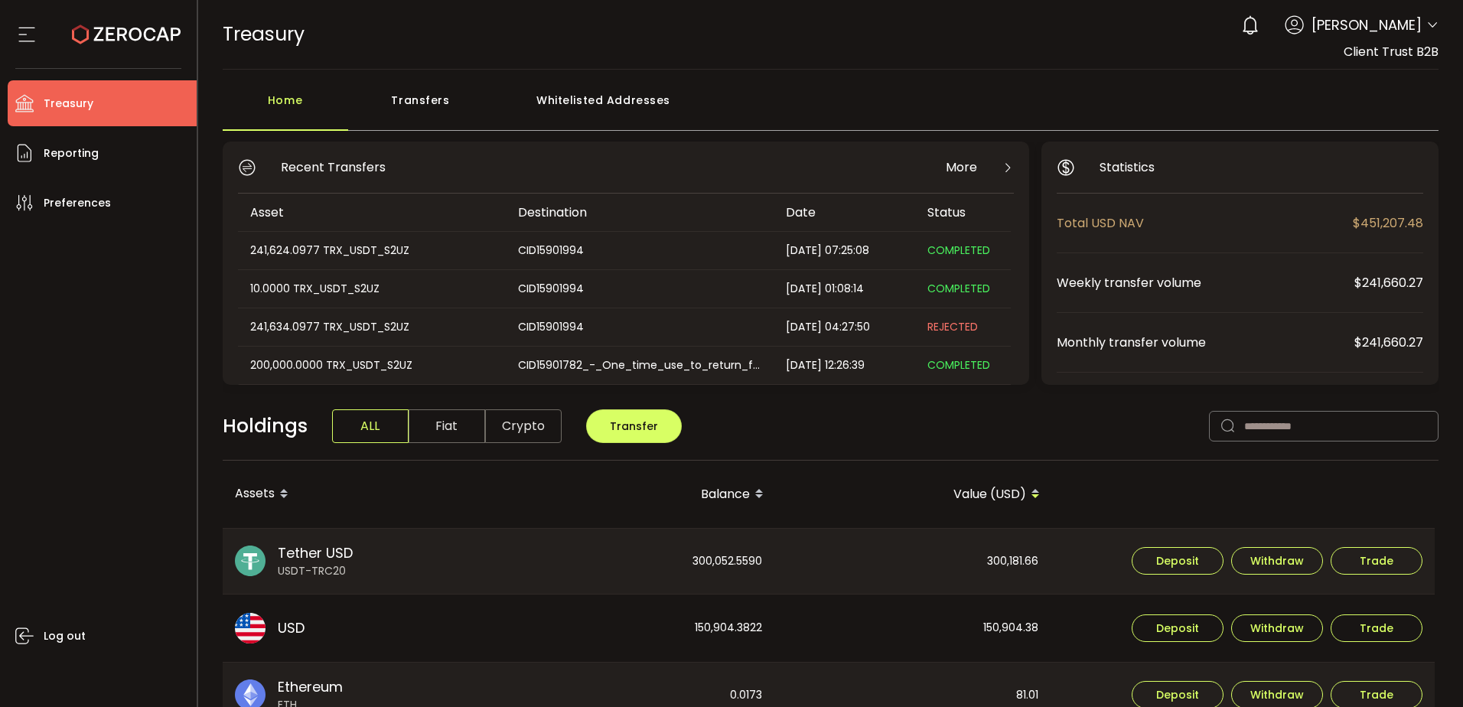
click at [1046, 132] on div "Home Transfers Whitelisted Addresses Recent Transfers More Asset Destination Da…" at bounding box center [831, 671] width 1216 height 1173
